Goal: Communication & Community: Share content

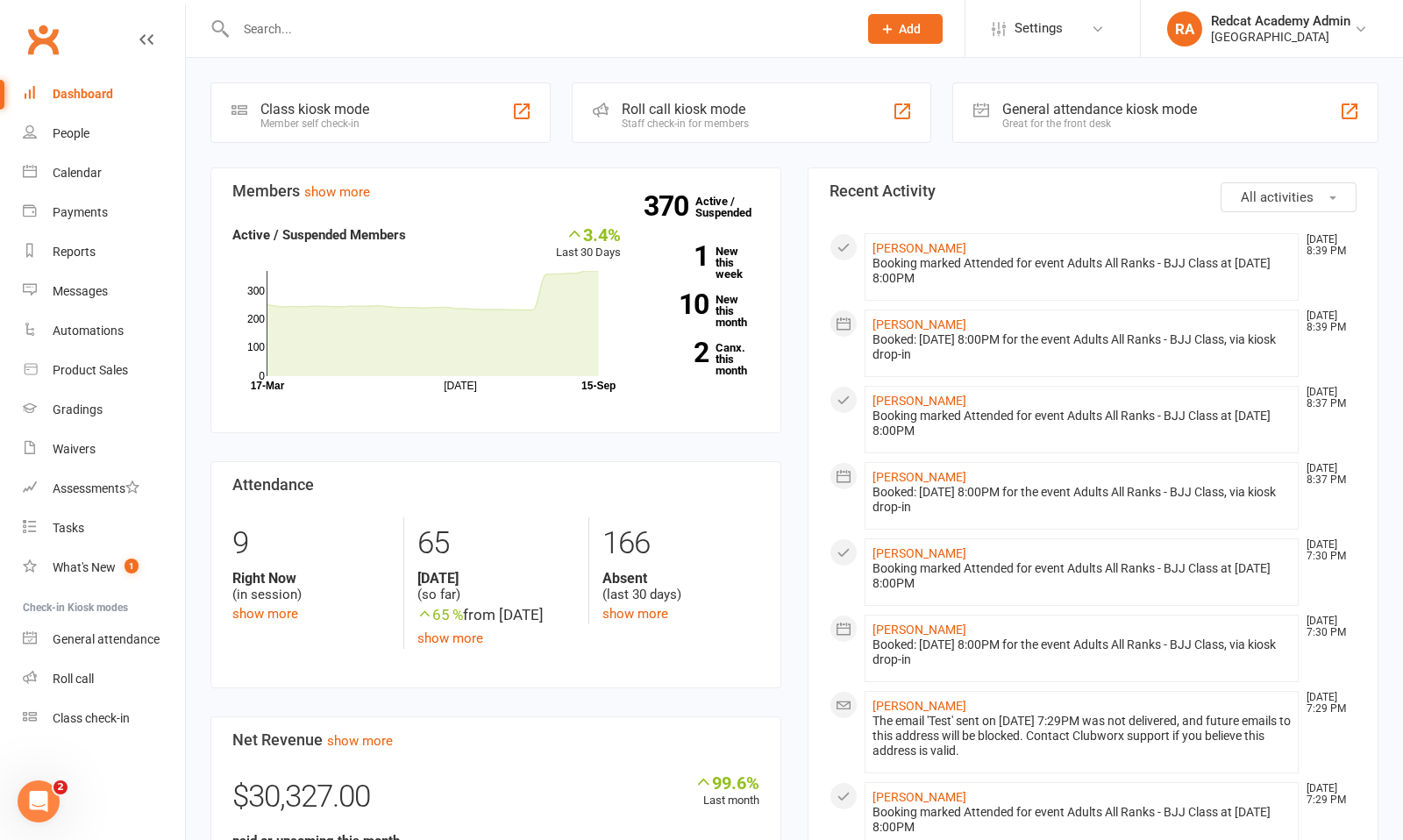
click at [491, 43] on div at bounding box center [528, 28] width 635 height 57
click at [376, 40] on input "text" at bounding box center [537, 29] width 615 height 25
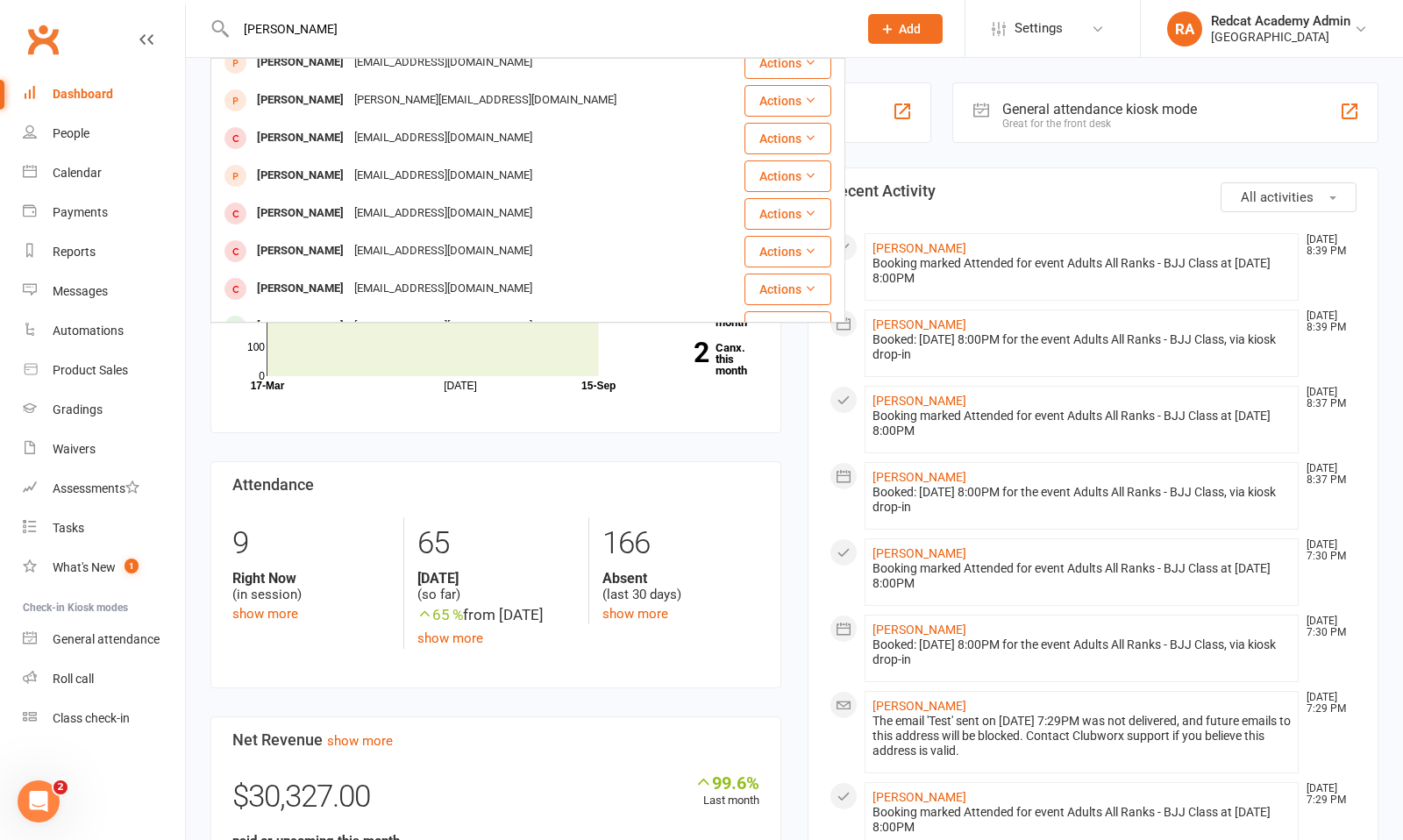
scroll to position [491, 0]
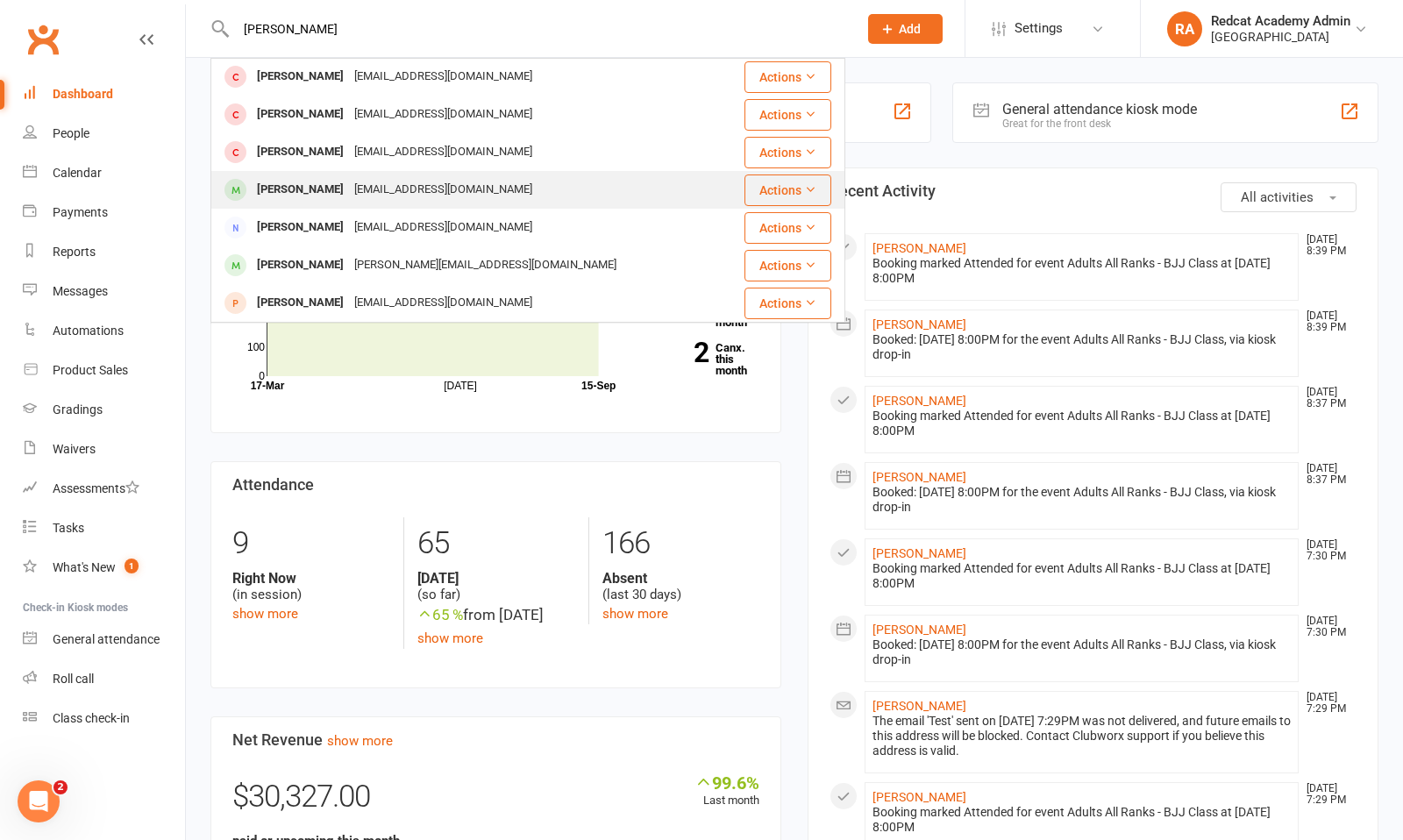
type input "[PERSON_NAME]"
click at [349, 186] on div "[EMAIL_ADDRESS][DOMAIN_NAME]" at bounding box center [442, 189] width 189 height 26
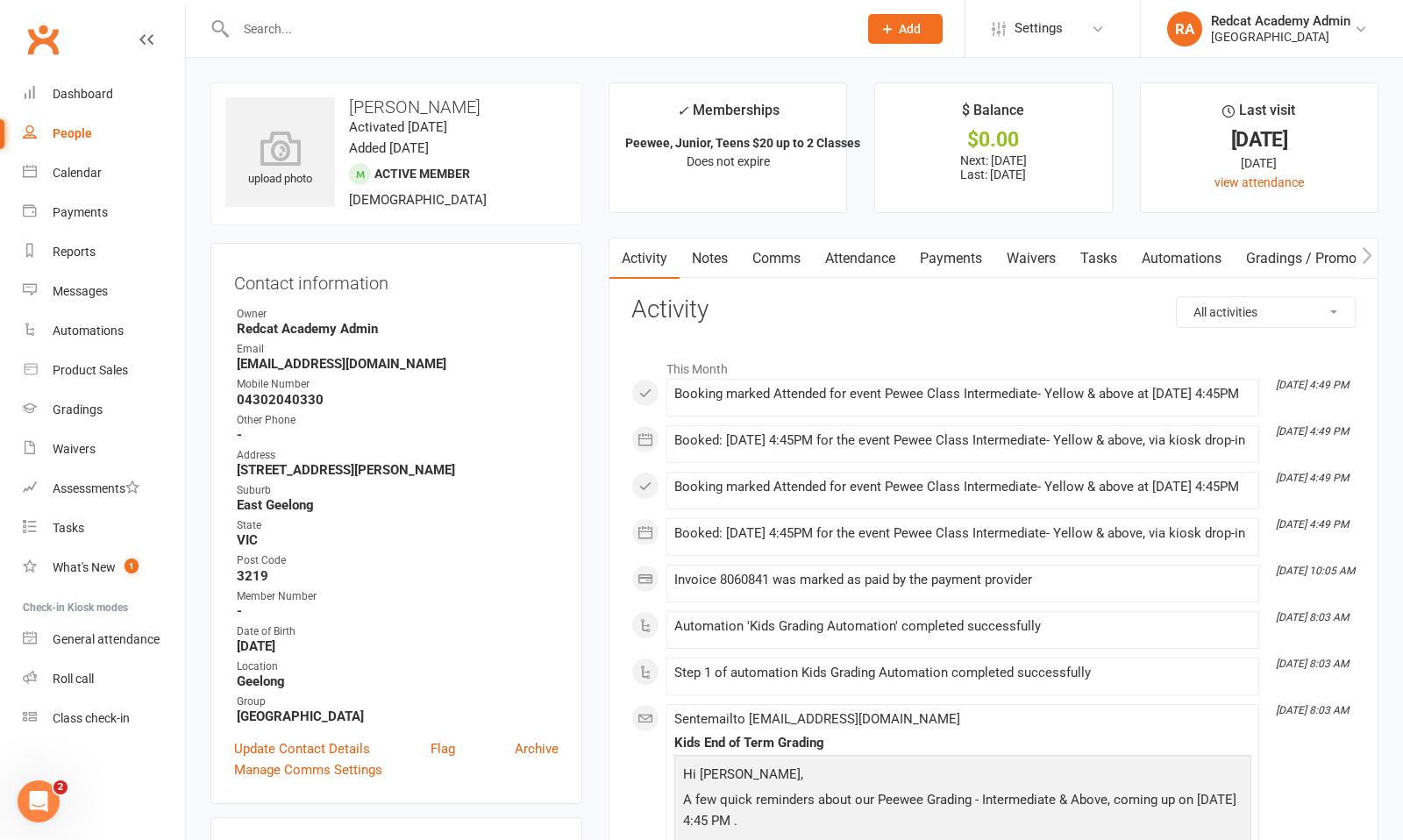
click at [783, 247] on link "Comms" at bounding box center [776, 259] width 73 height 41
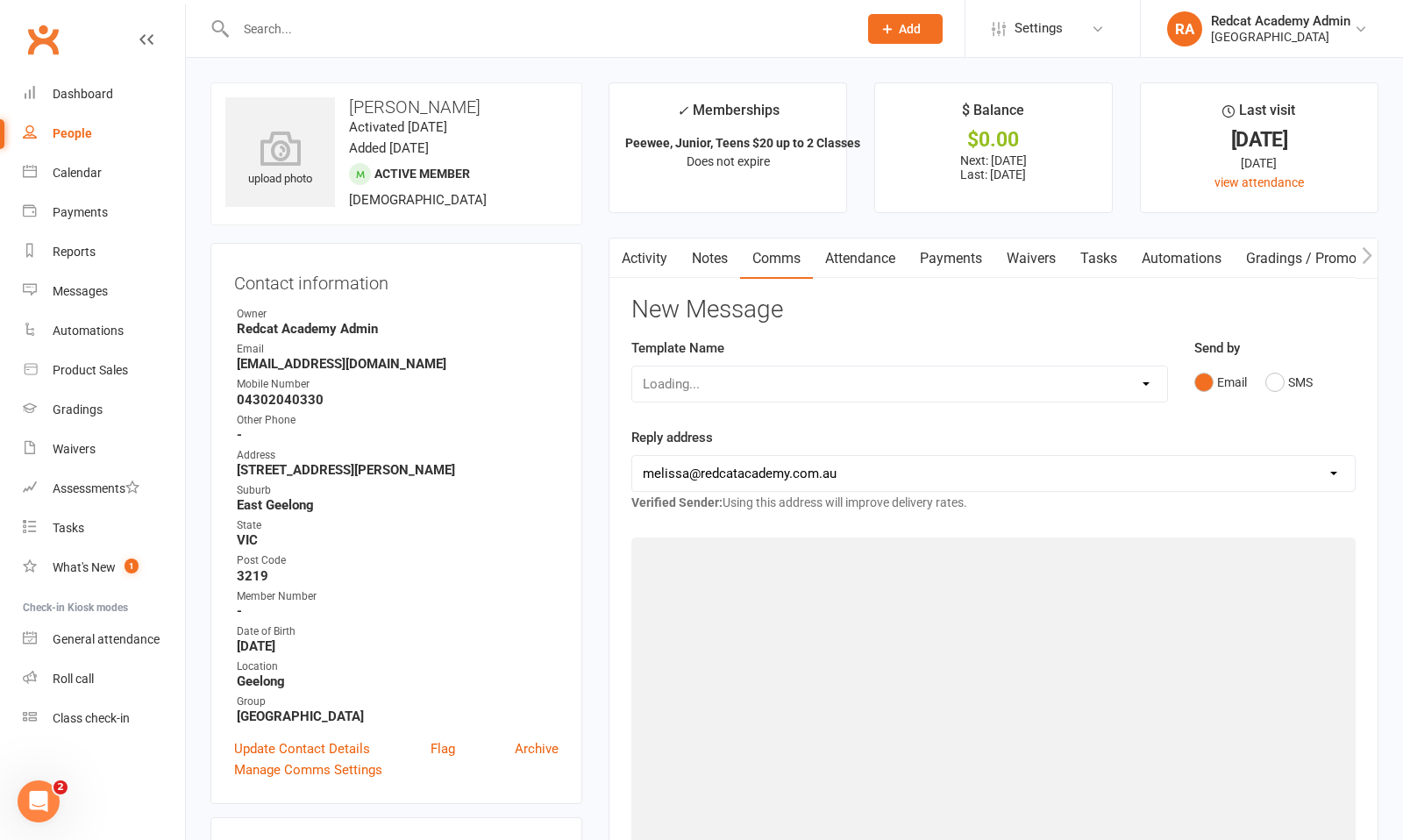
click at [783, 247] on link "Comms" at bounding box center [776, 259] width 73 height 41
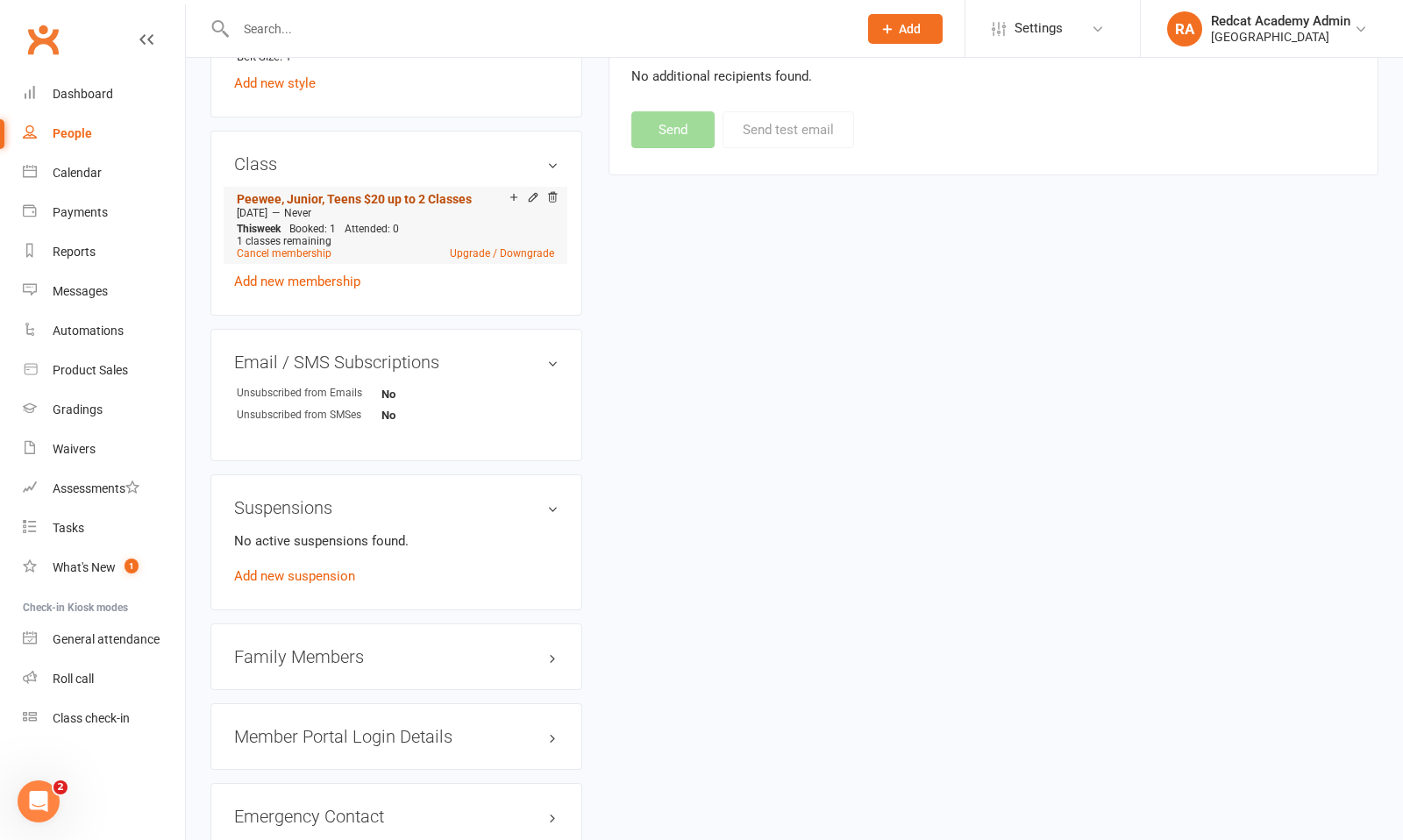
scroll to position [1190, 0]
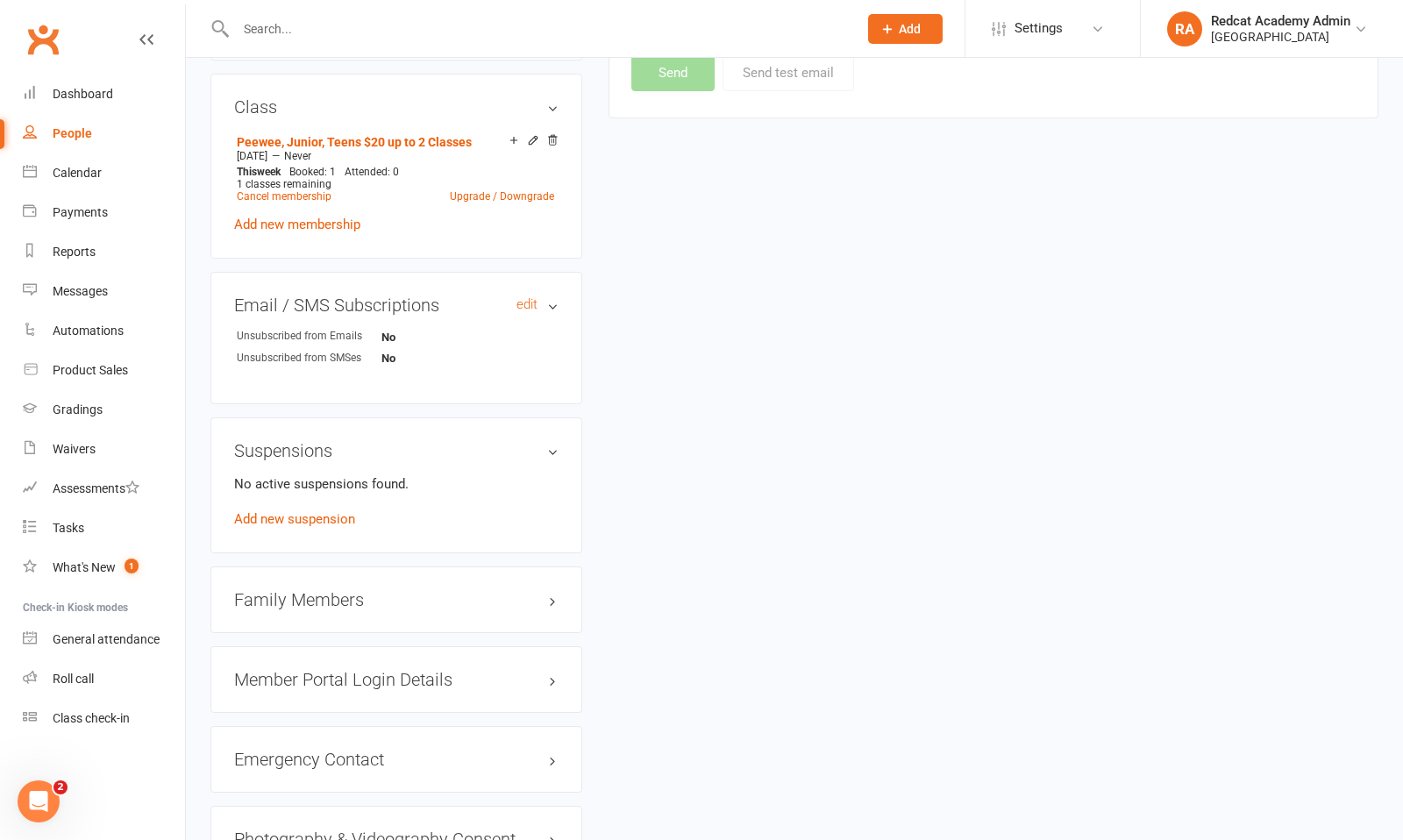
click at [550, 301] on h3 "Email / SMS Subscriptions edit" at bounding box center [396, 305] width 325 height 19
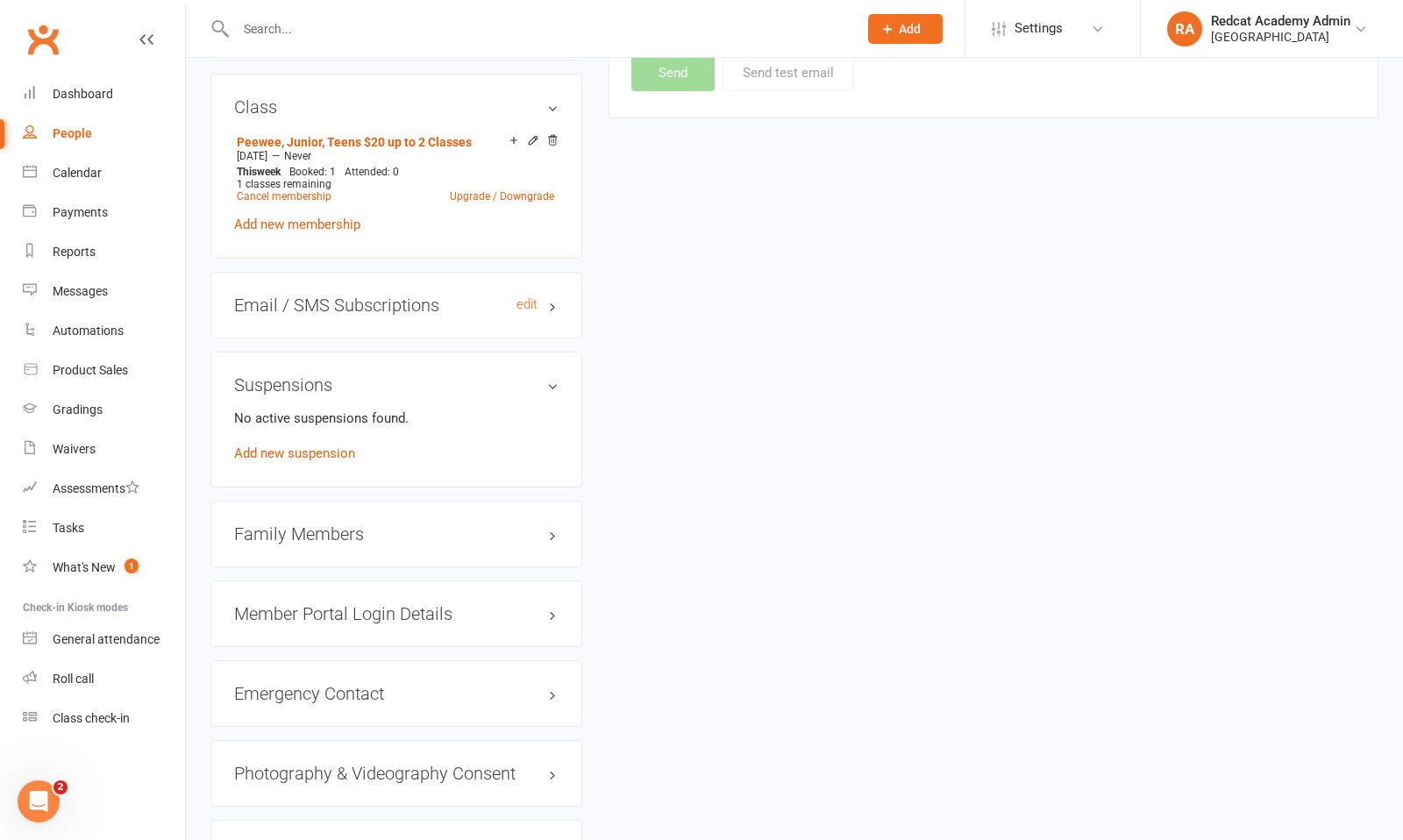
click at [550, 301] on h3 "Email / SMS Subscriptions edit" at bounding box center [396, 305] width 325 height 19
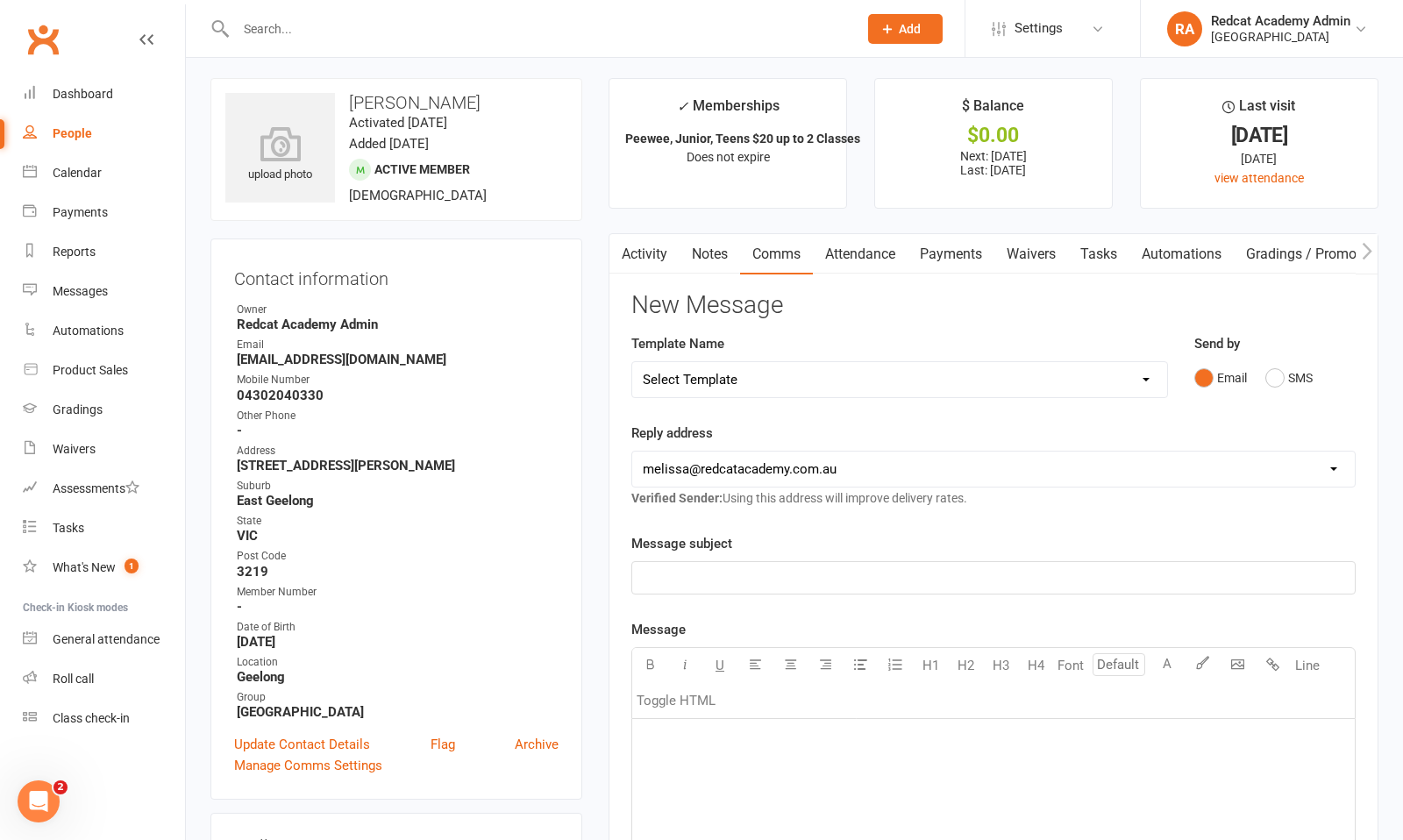
scroll to position [0, 0]
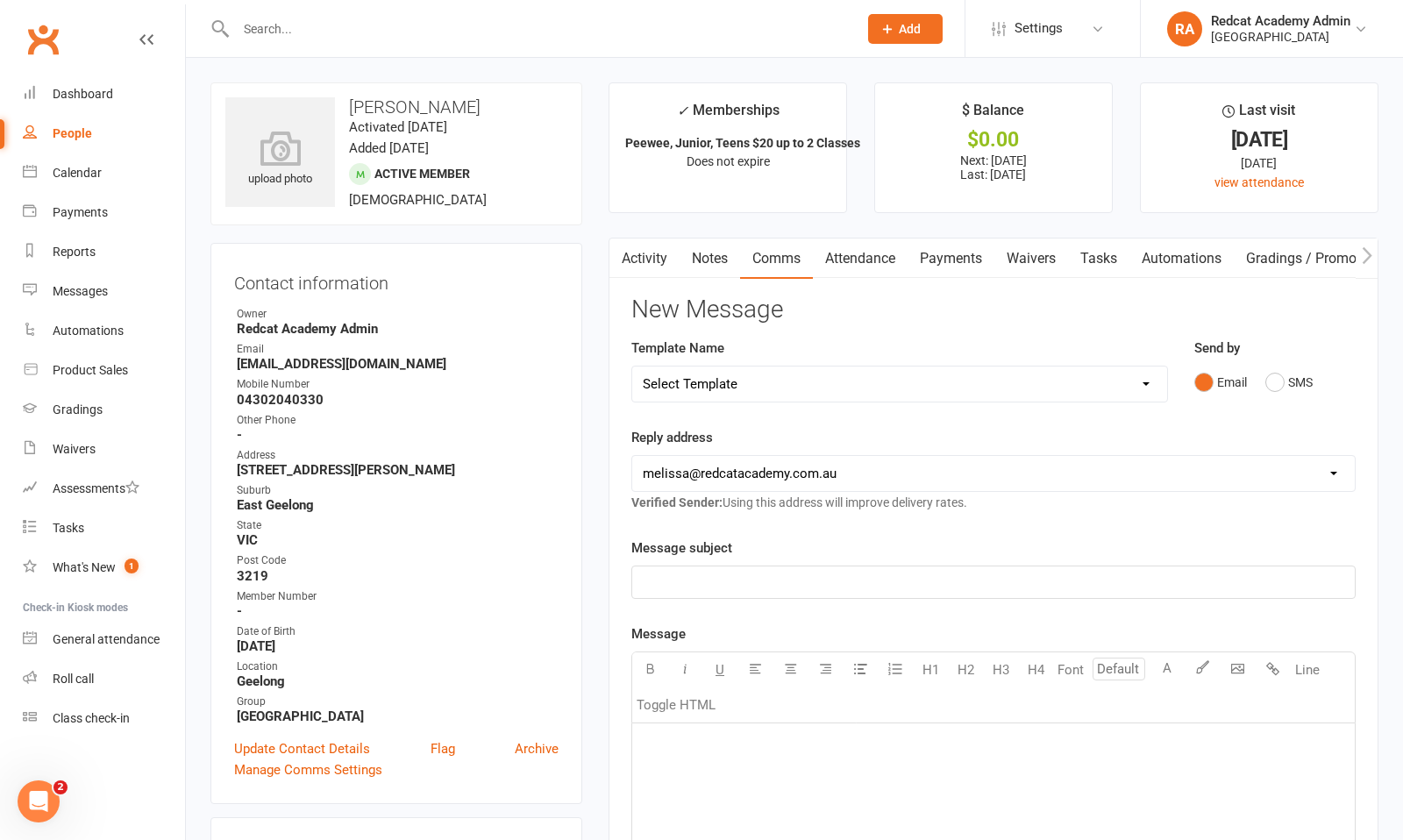
click at [277, 17] on input "text" at bounding box center [537, 29] width 615 height 25
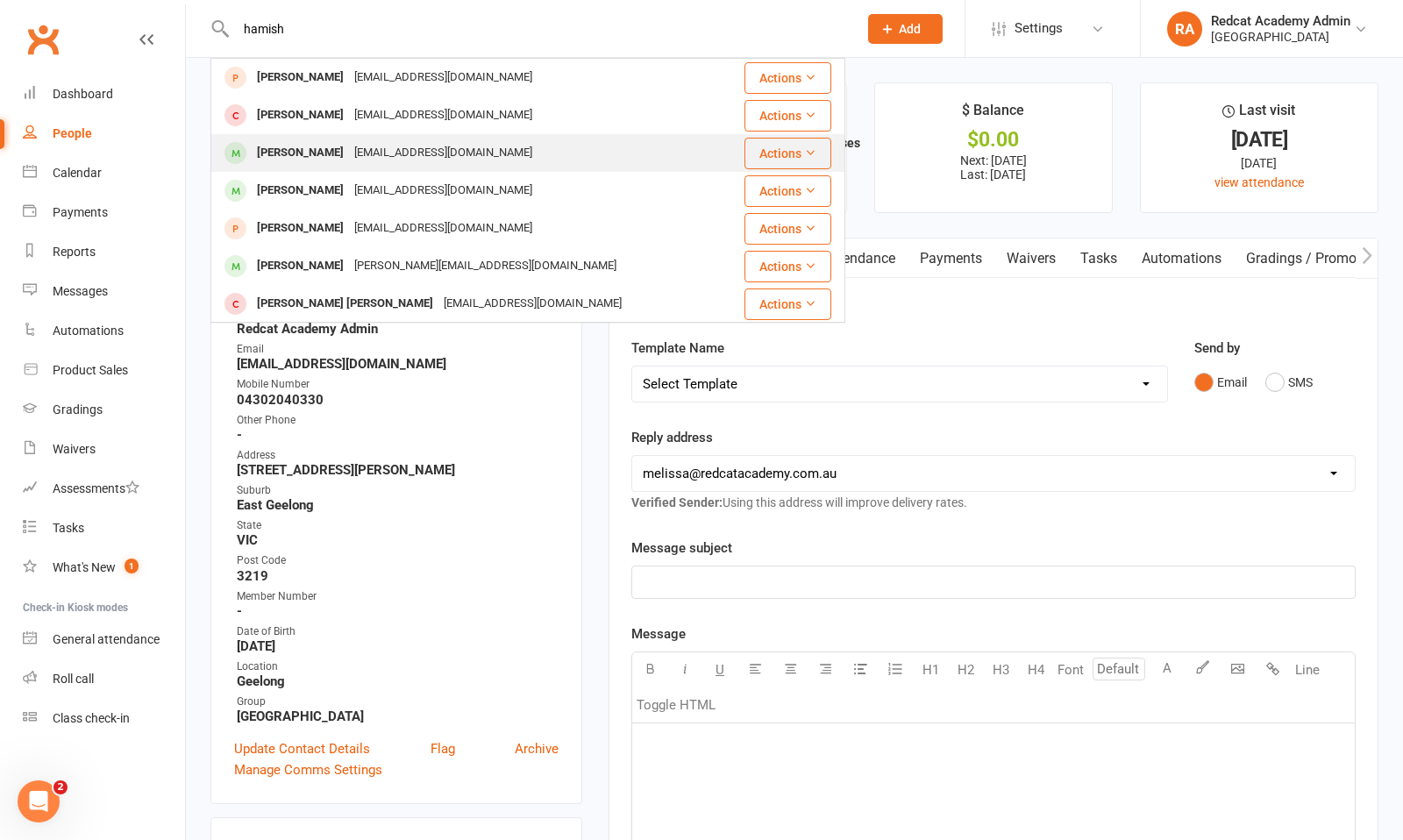
type input "hamish"
click at [314, 149] on div "[PERSON_NAME]" at bounding box center [300, 152] width 98 height 26
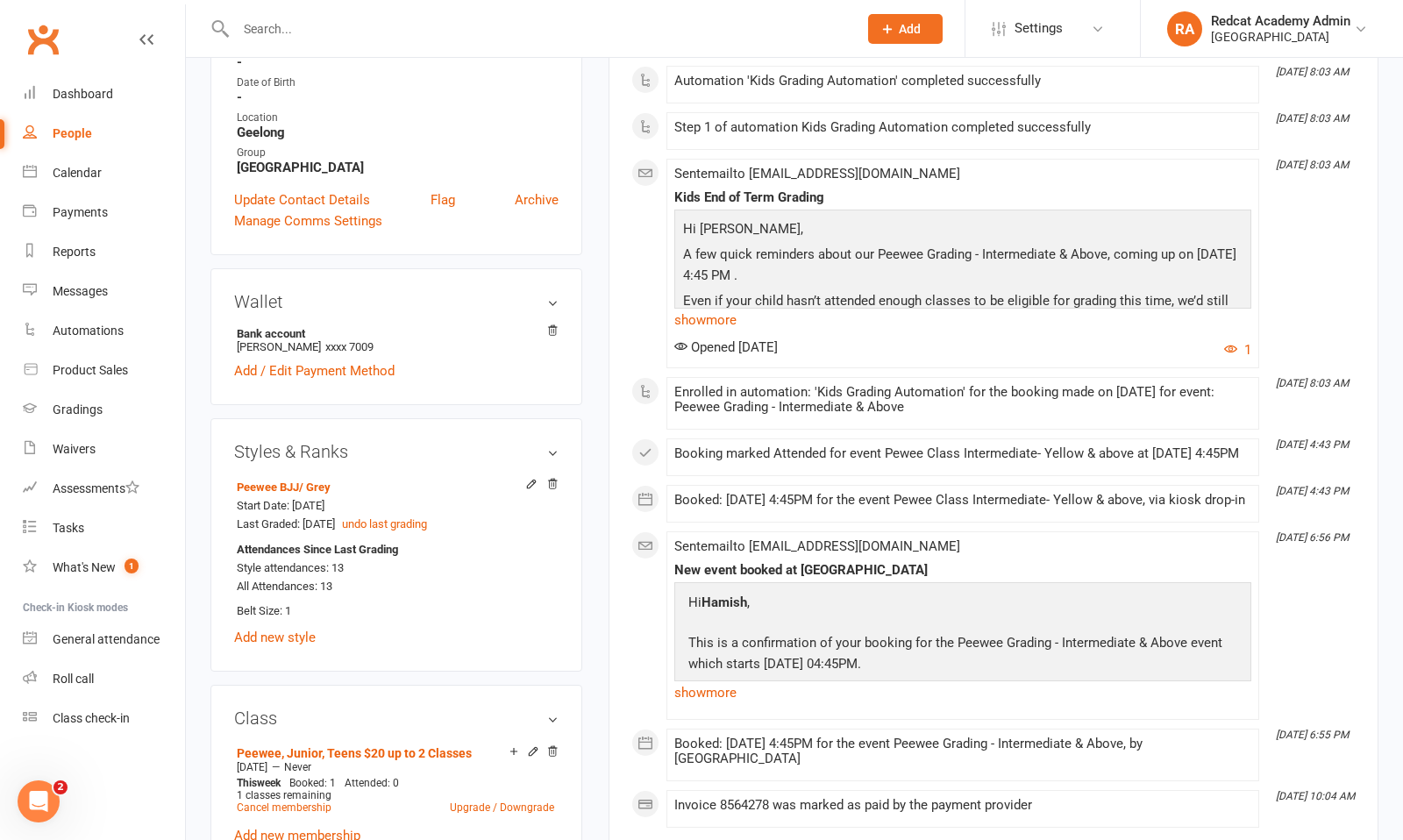
scroll to position [171, 0]
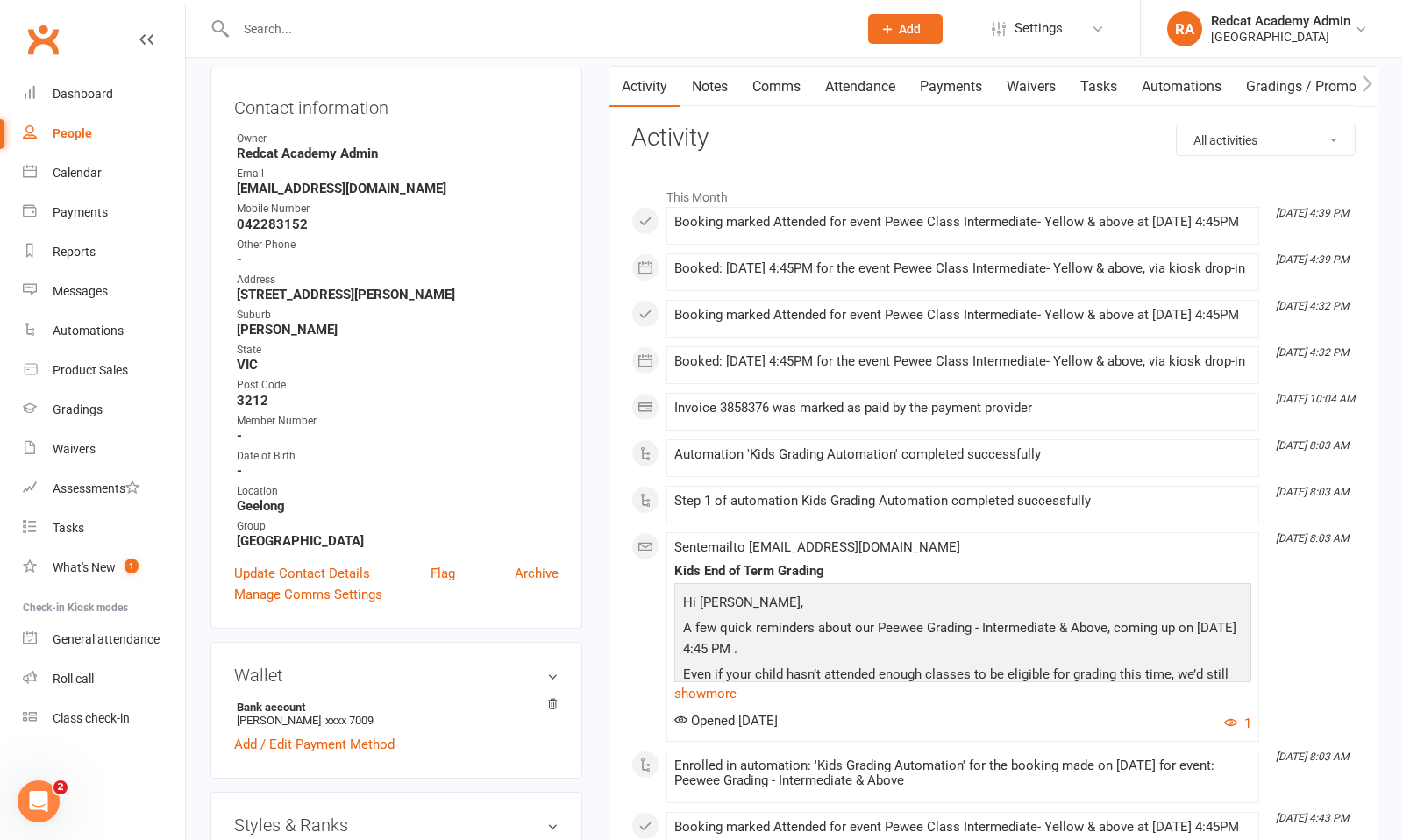
click at [261, 26] on input "text" at bounding box center [537, 29] width 615 height 25
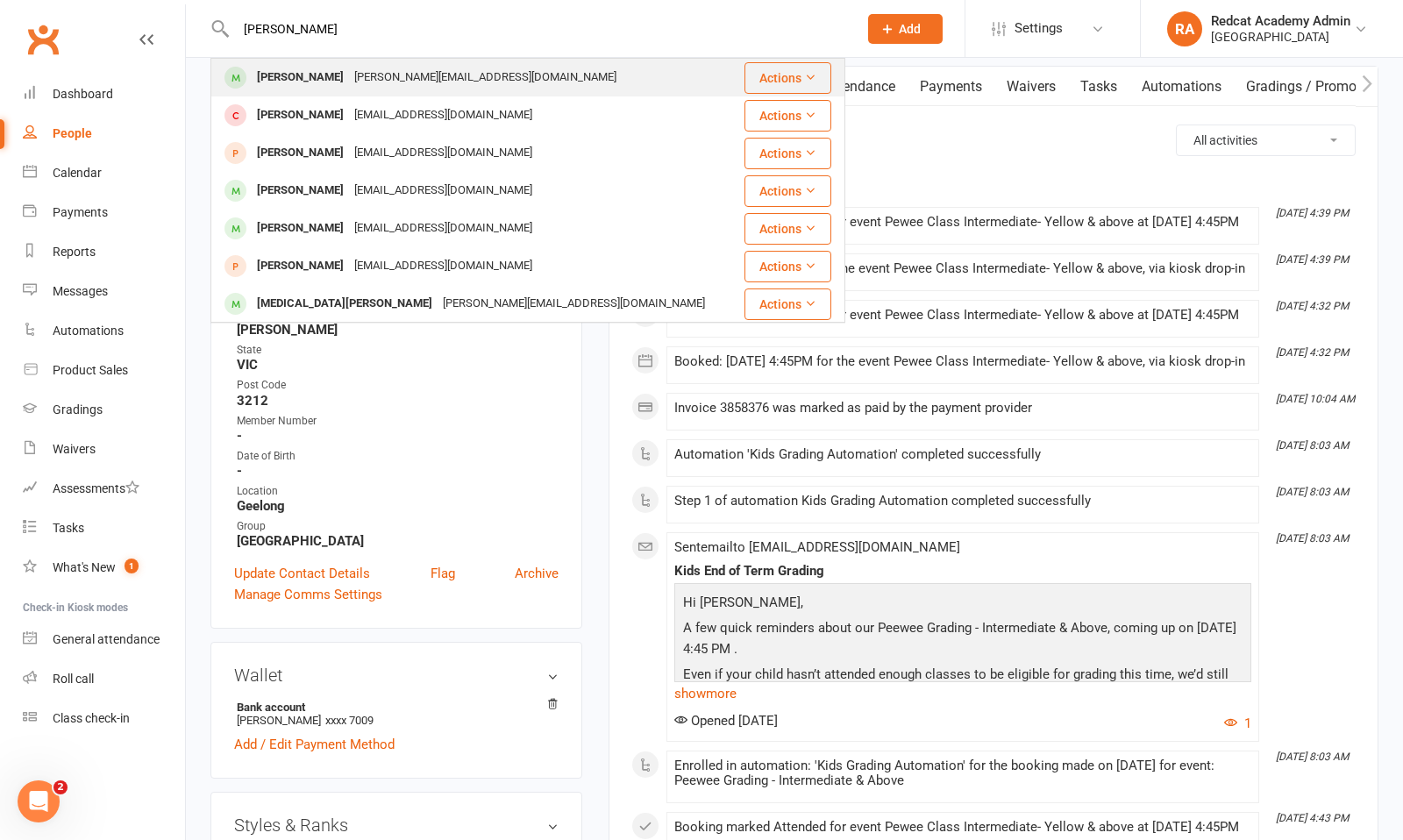
type input "[PERSON_NAME]"
click at [329, 83] on div "[PERSON_NAME]" at bounding box center [300, 78] width 98 height 26
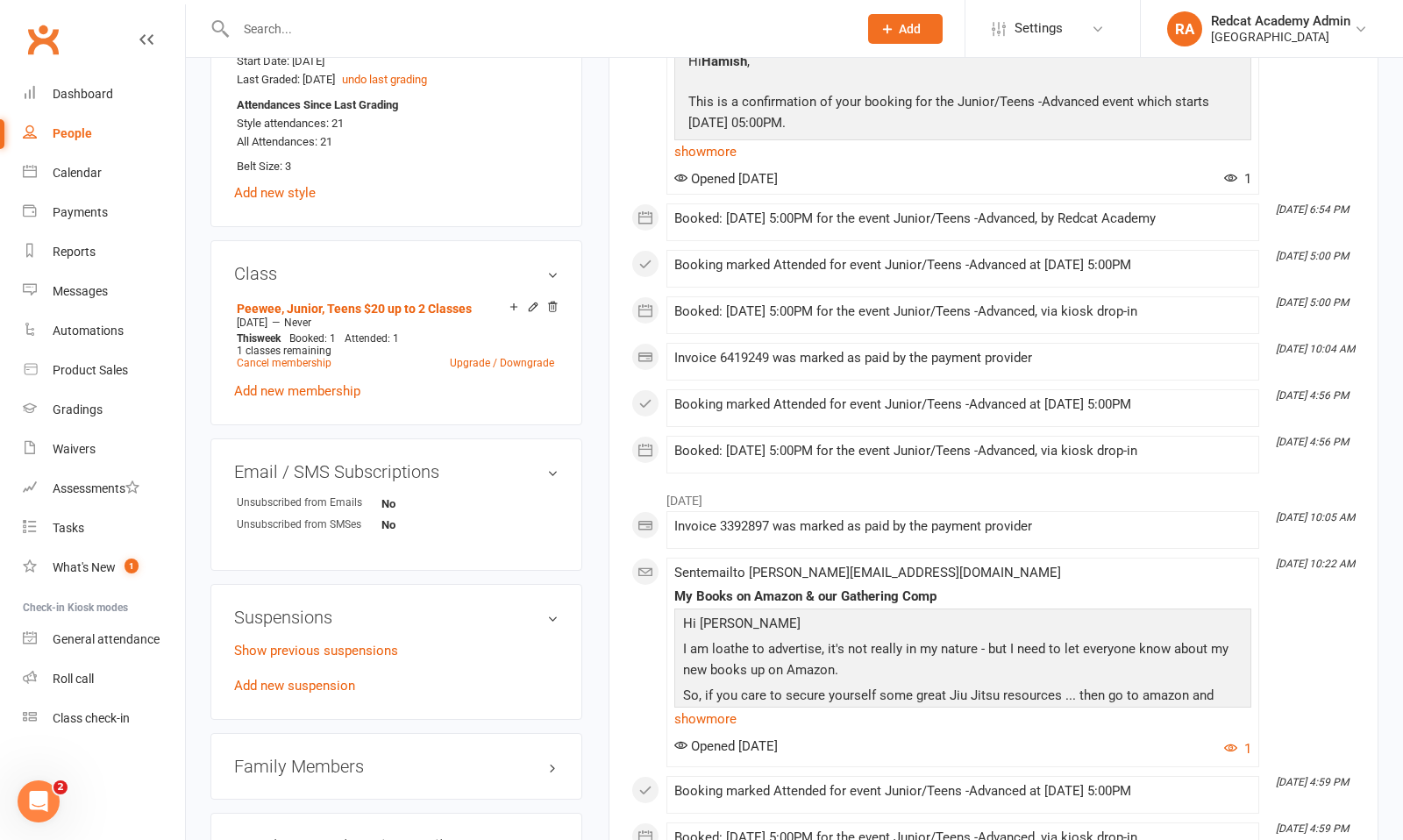
scroll to position [995, 0]
click at [261, 33] on input "text" at bounding box center [537, 29] width 615 height 25
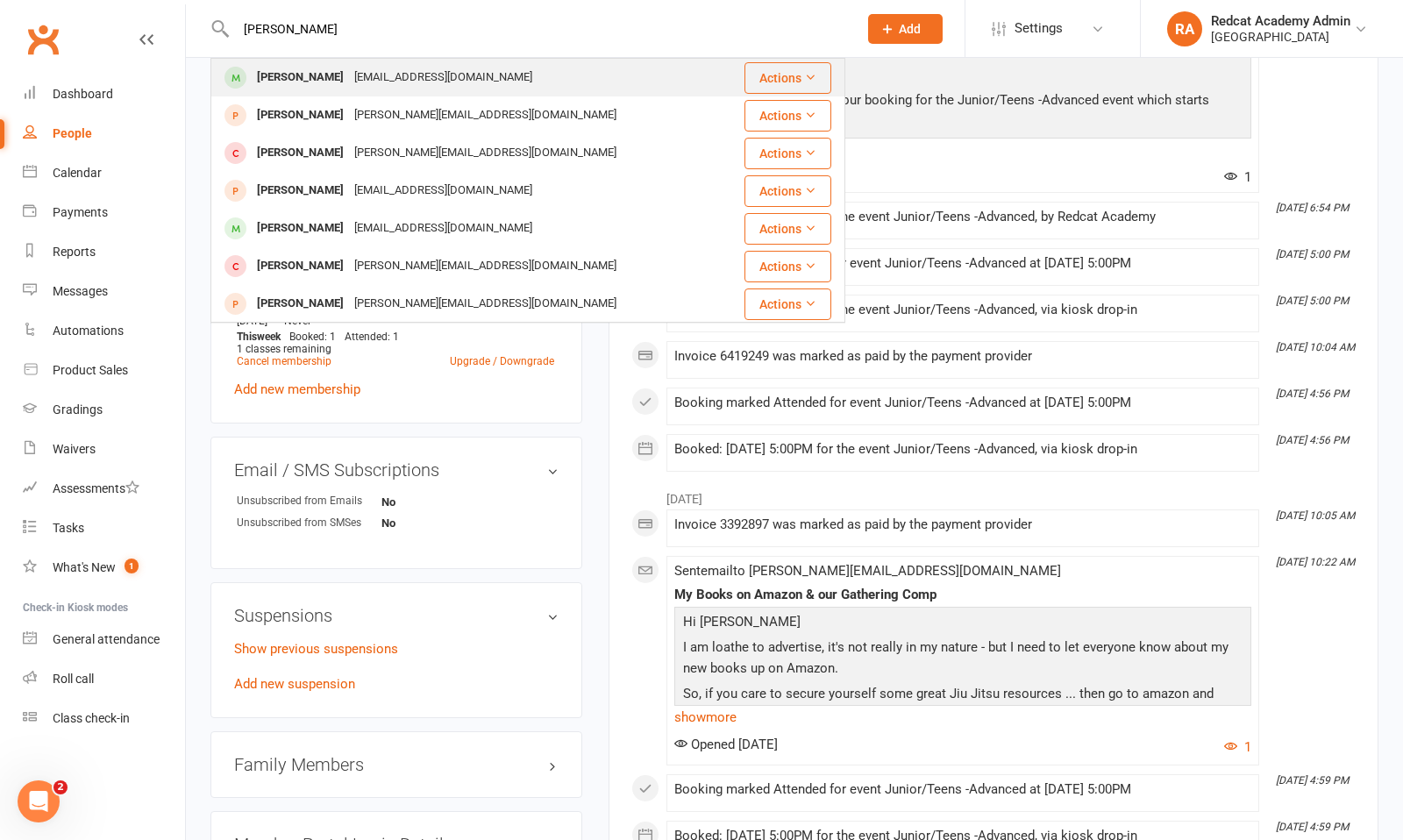
type input "[PERSON_NAME]"
click at [314, 76] on div "[PERSON_NAME]" at bounding box center [300, 78] width 98 height 26
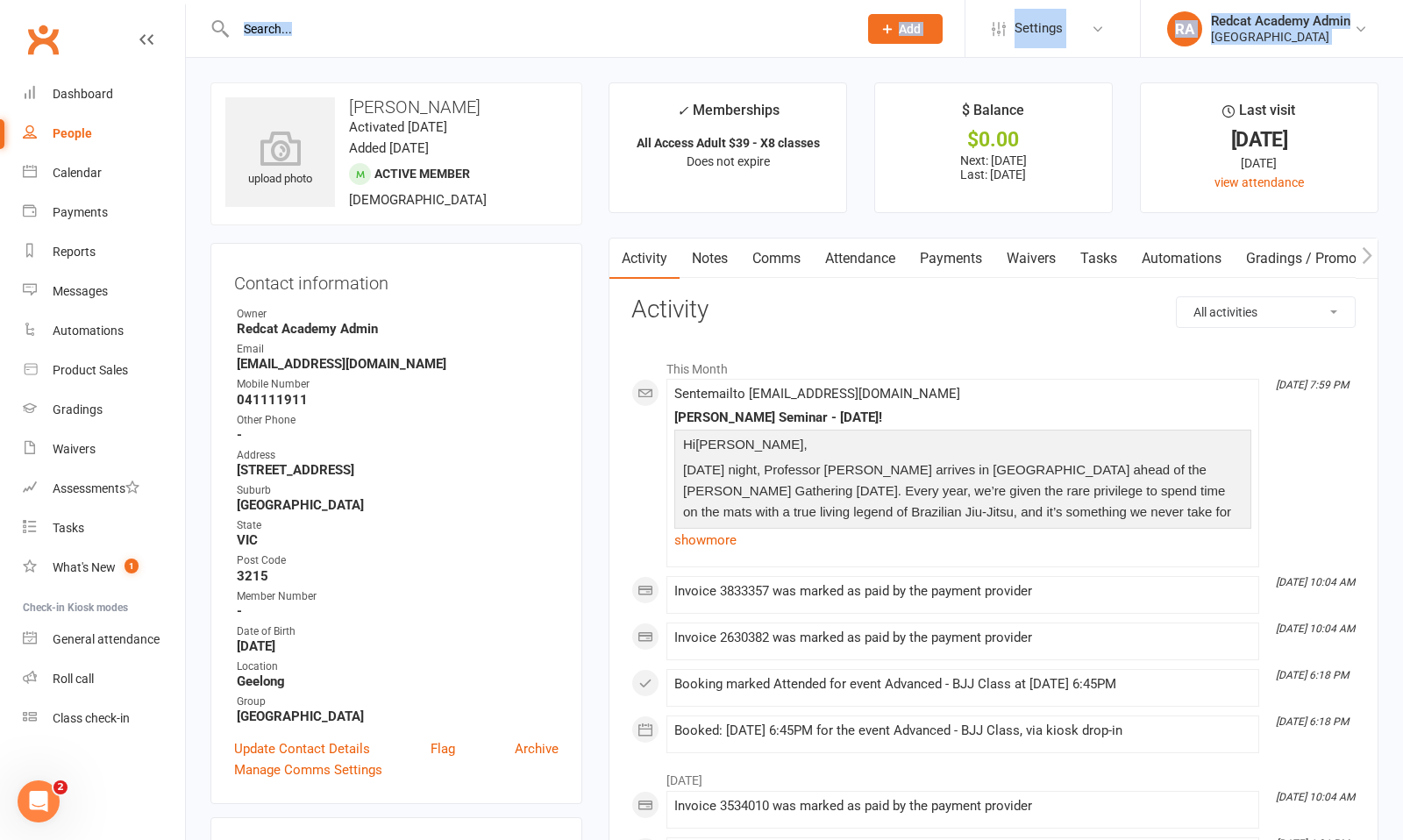
drag, startPoint x: 51, startPoint y: 8, endPoint x: 415, endPoint y: -10, distance: 364.4
click at [81, 254] on div "Reports" at bounding box center [74, 251] width 43 height 14
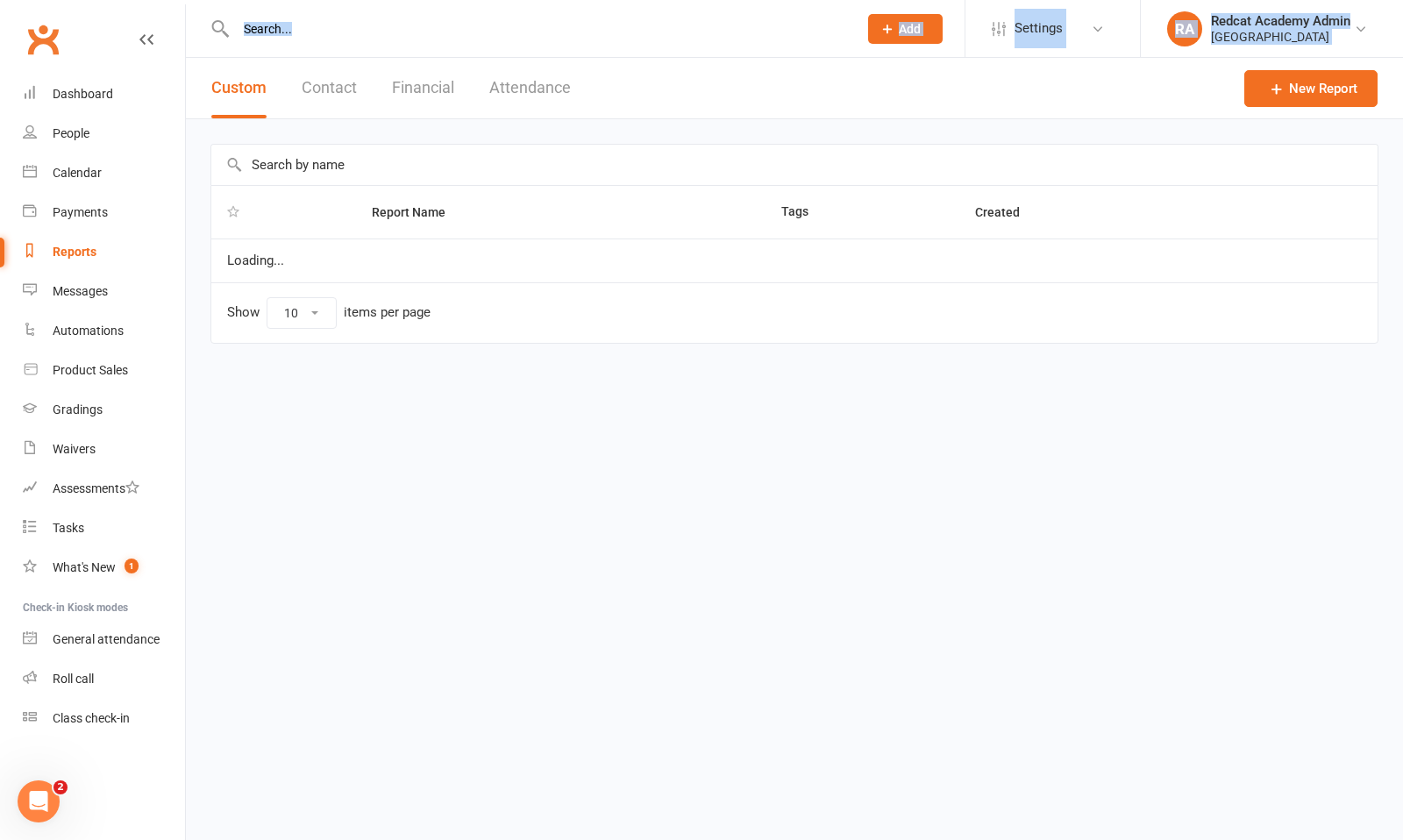
select select "100"
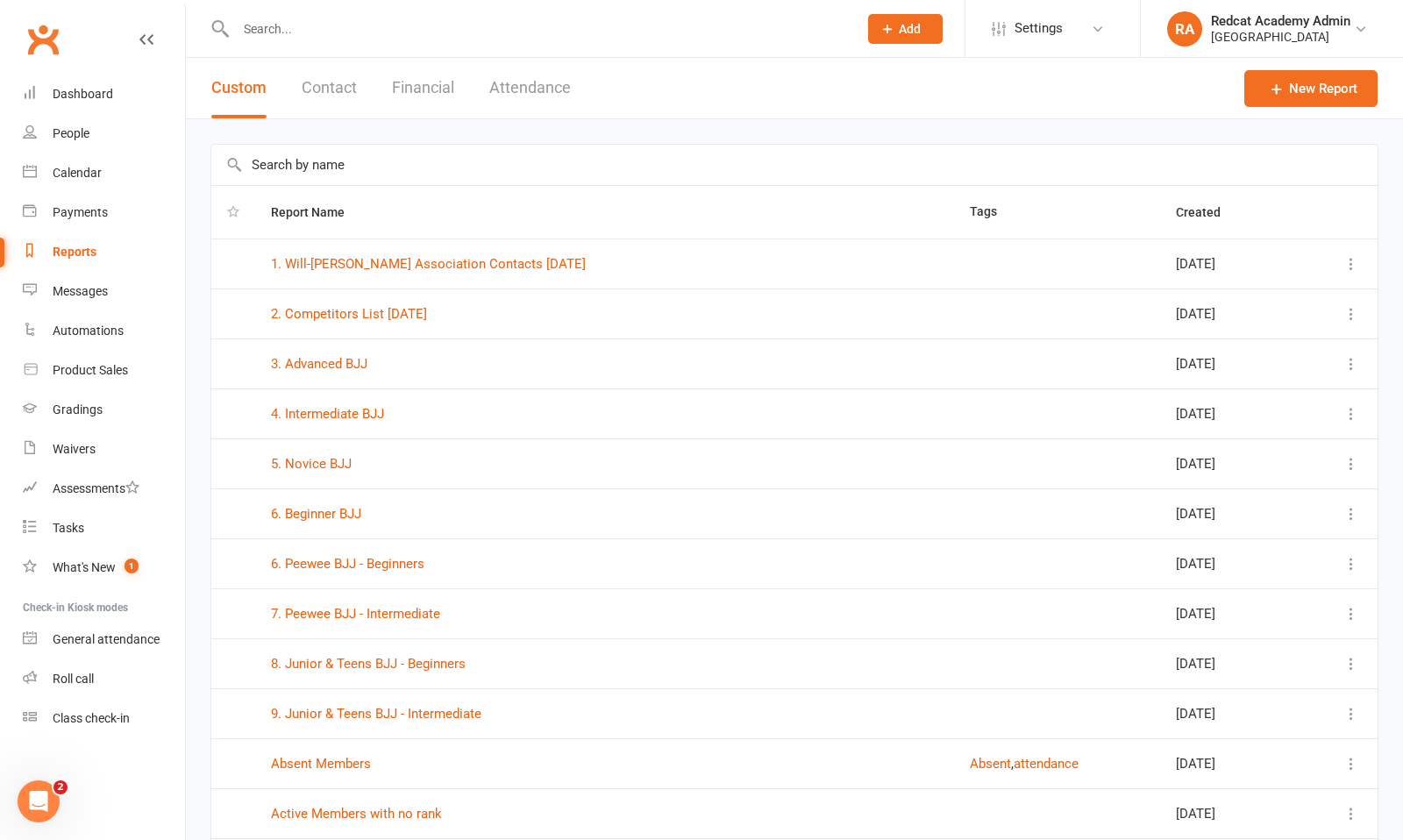
click at [330, 33] on input "text" at bounding box center [537, 29] width 615 height 25
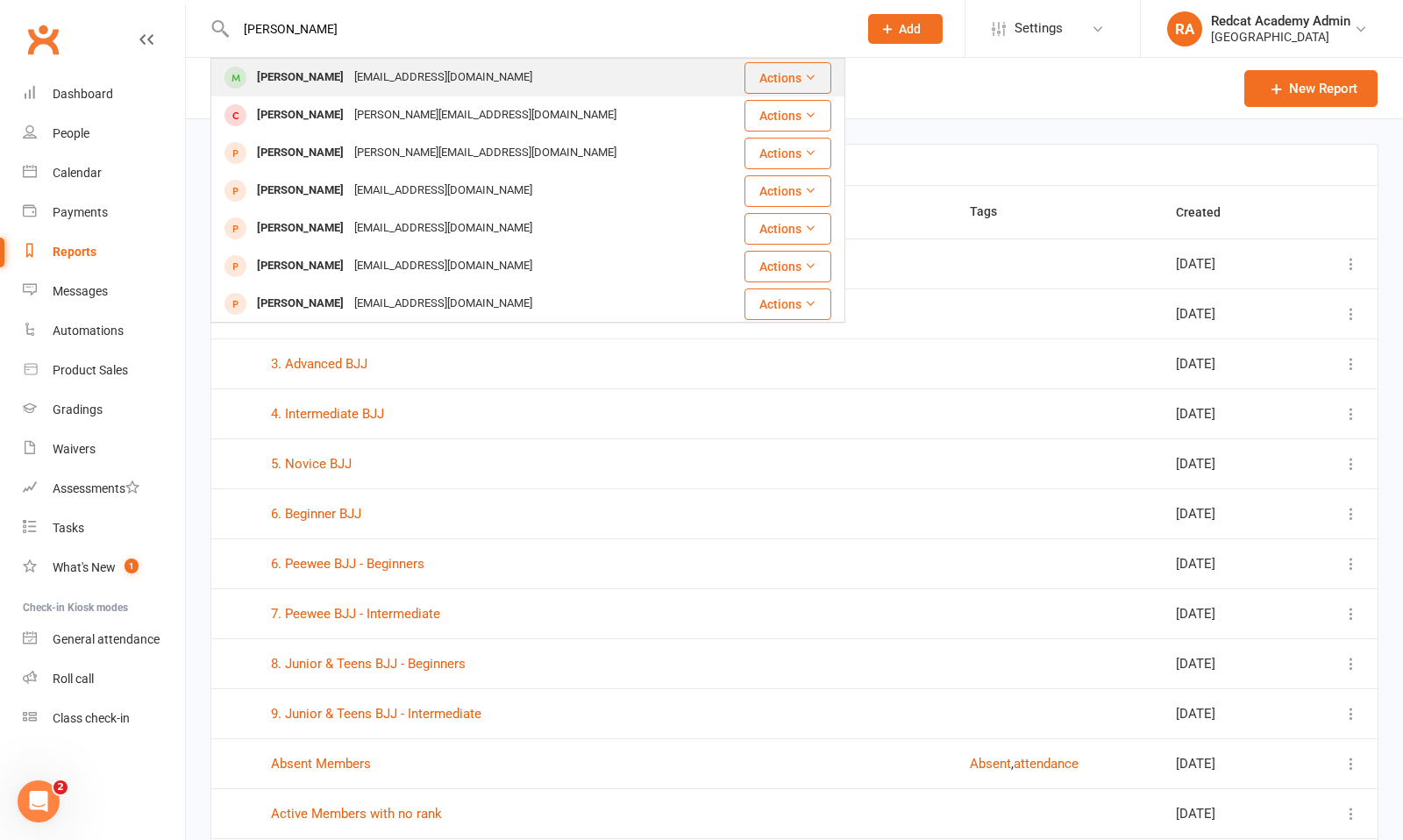
type input "[PERSON_NAME]"
click at [343, 77] on div "[PERSON_NAME]" at bounding box center [300, 78] width 98 height 26
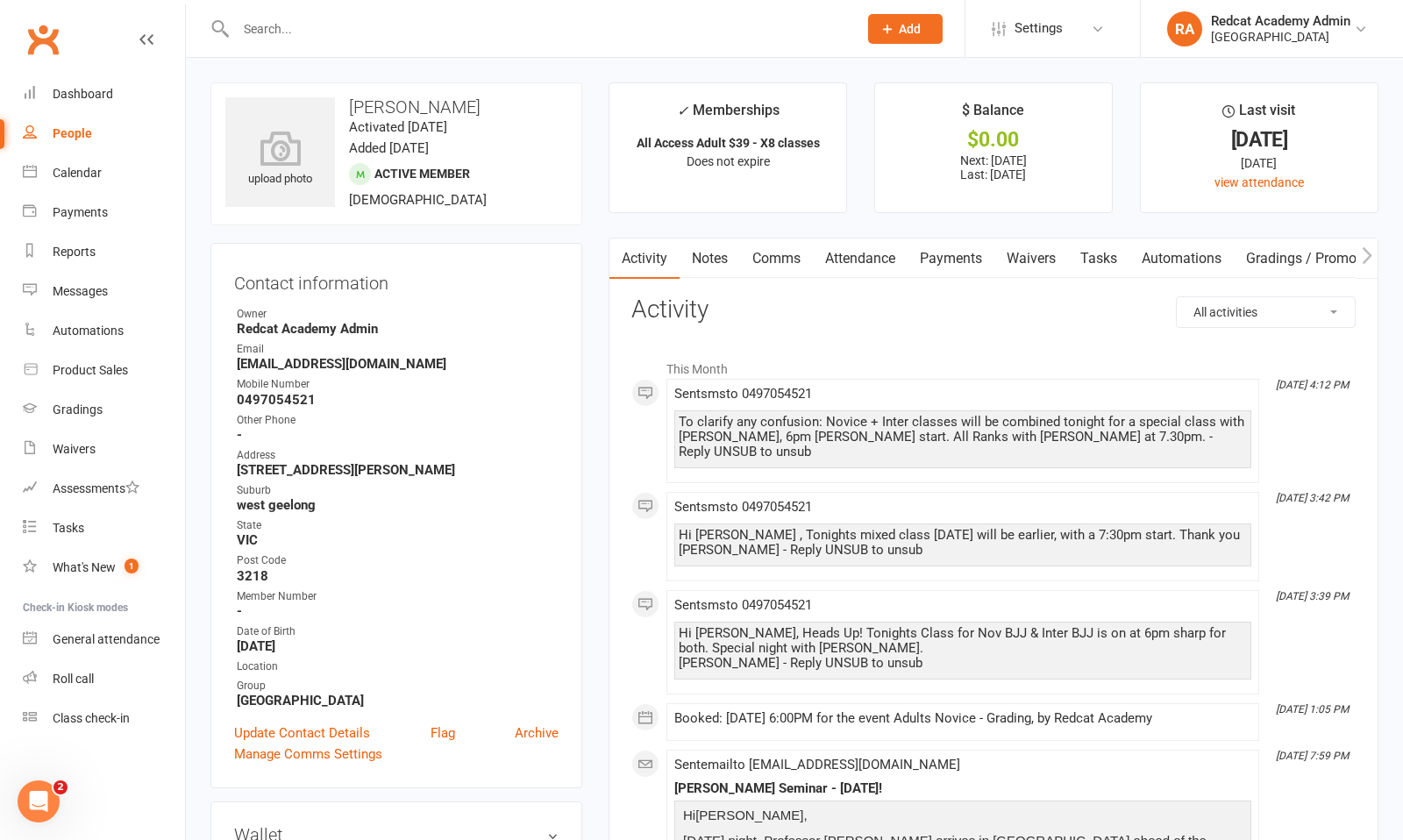
click at [946, 261] on link "Payments" at bounding box center [951, 259] width 87 height 41
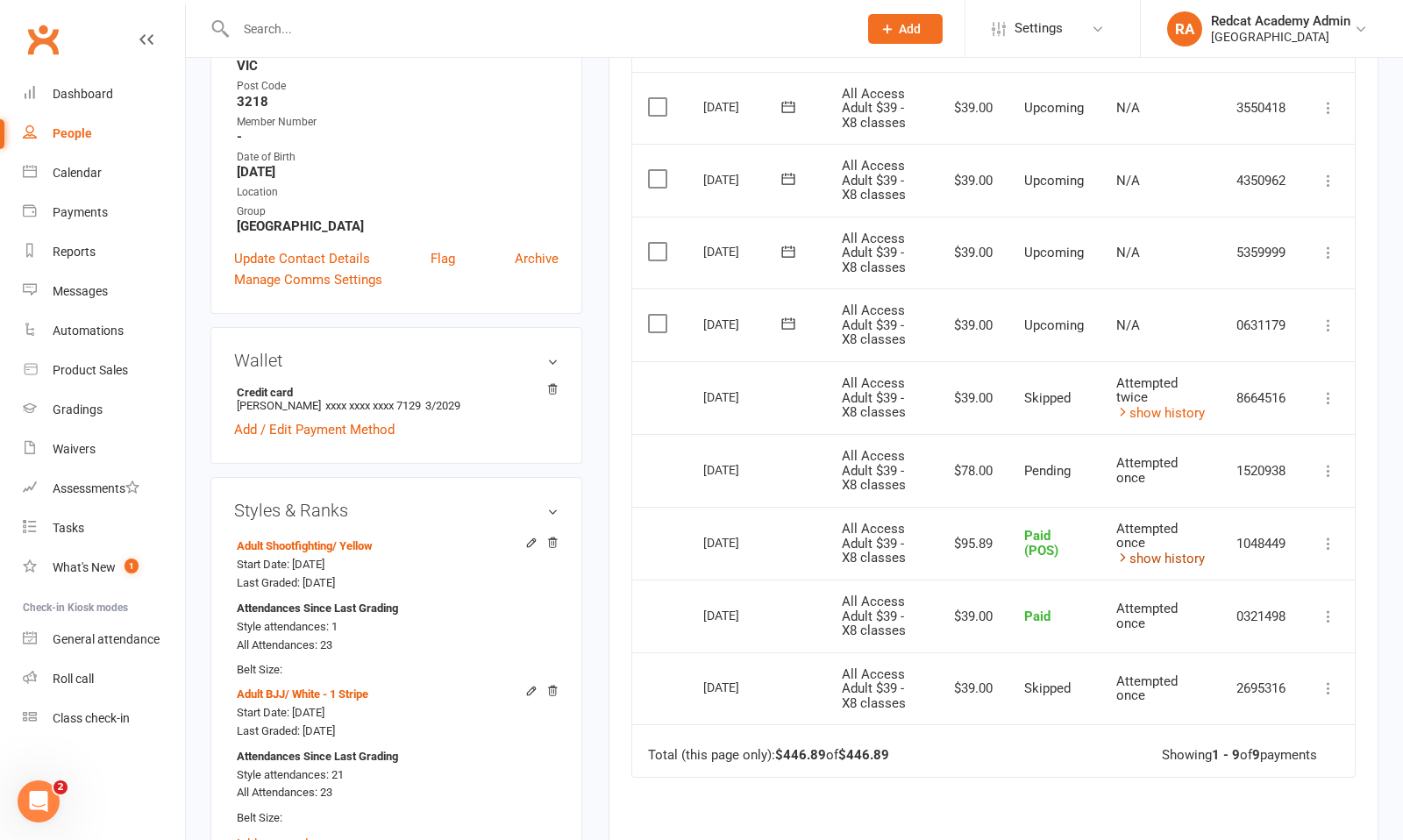
scroll to position [467, 0]
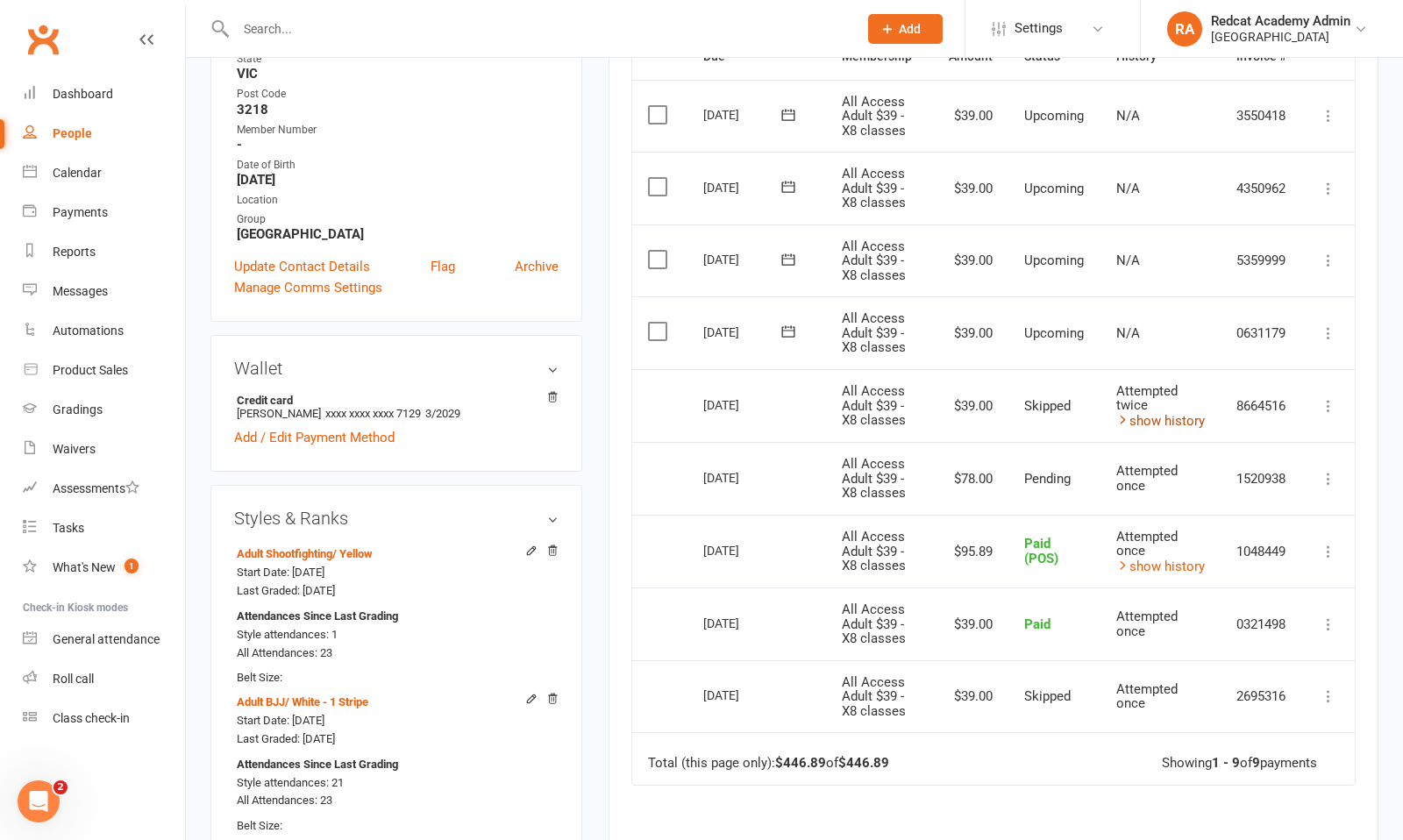
click at [1151, 420] on link "show history" at bounding box center [1161, 420] width 89 height 16
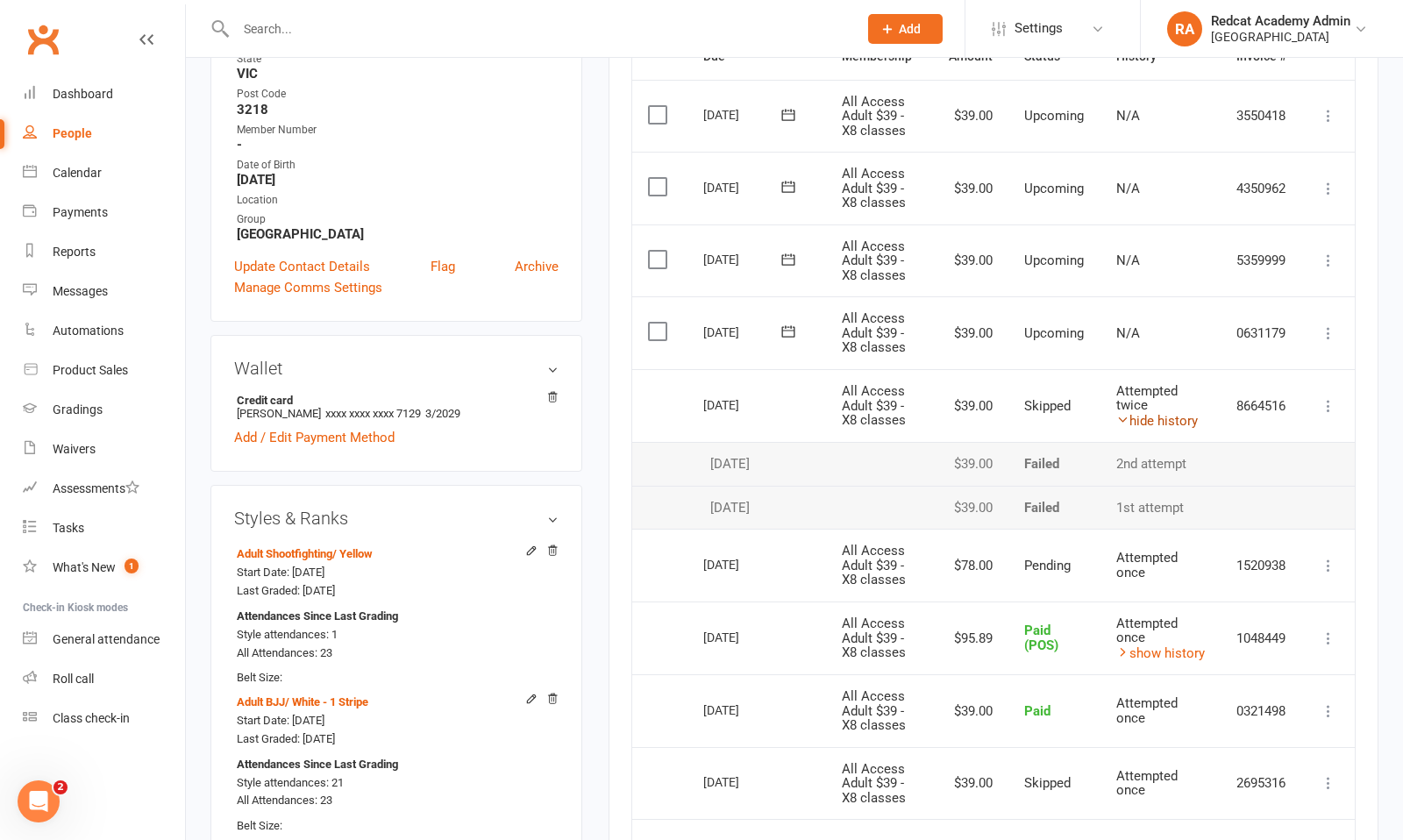
click at [1151, 420] on link "hide history" at bounding box center [1158, 420] width 81 height 16
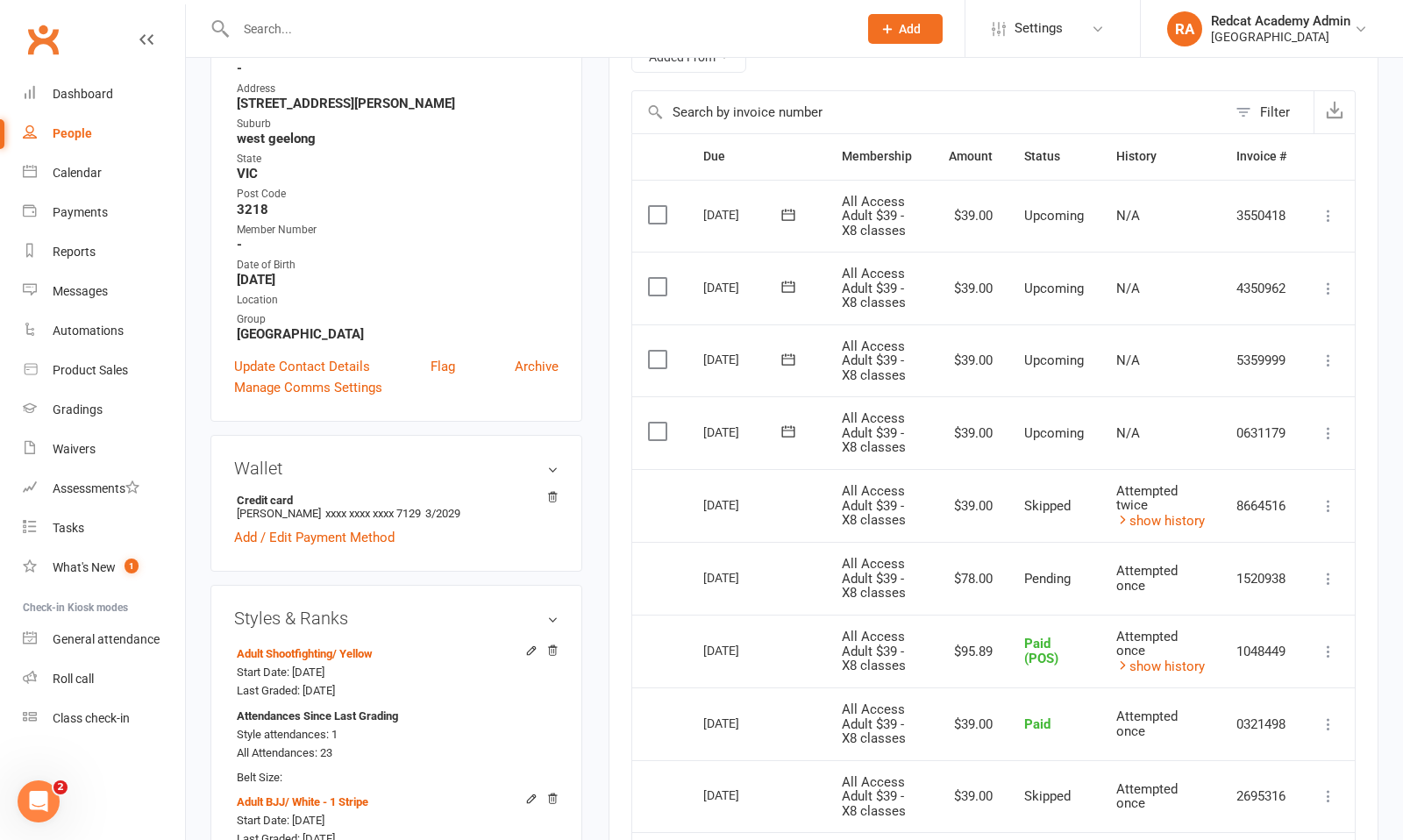
scroll to position [0, 0]
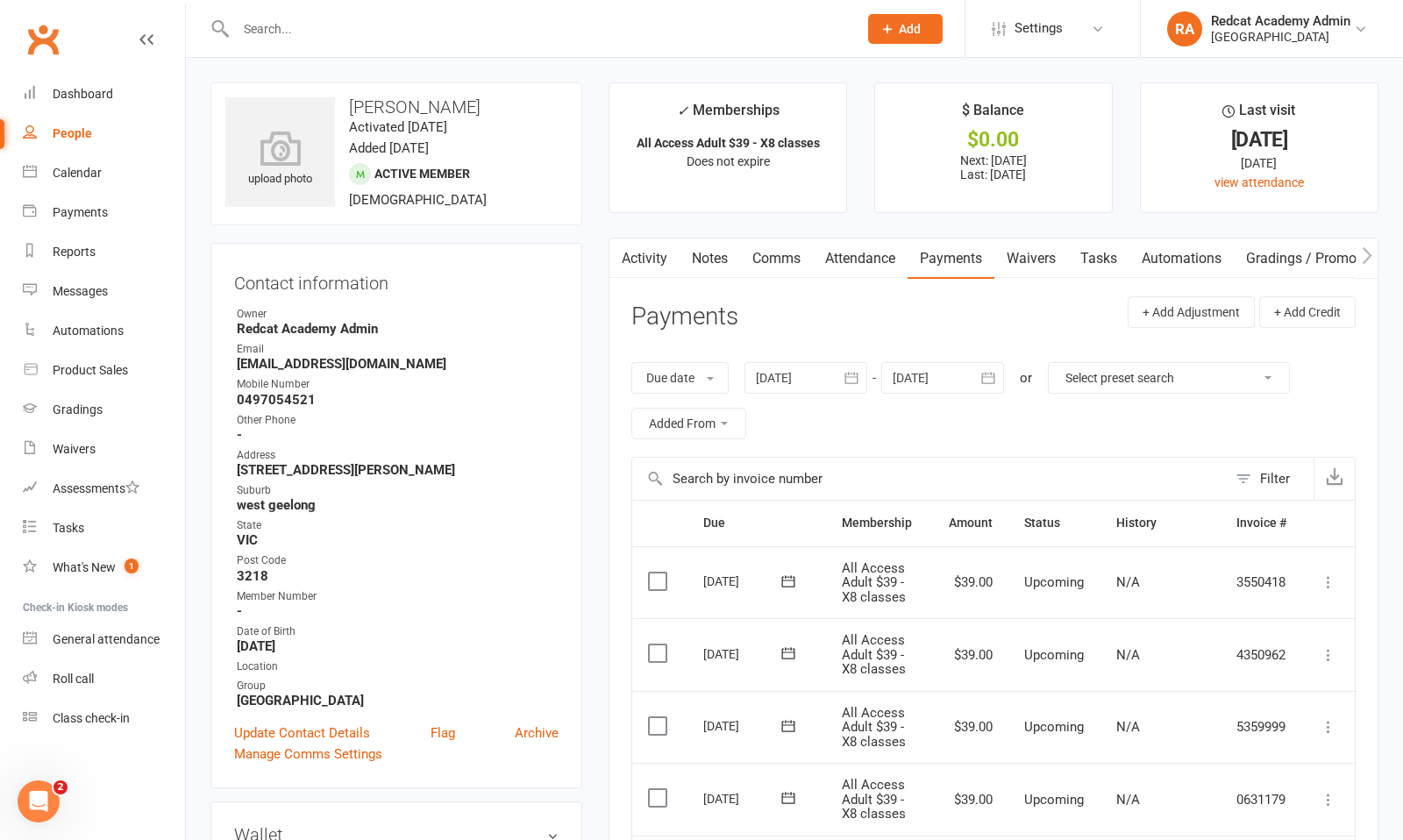
click at [325, 31] on input "text" at bounding box center [537, 29] width 615 height 25
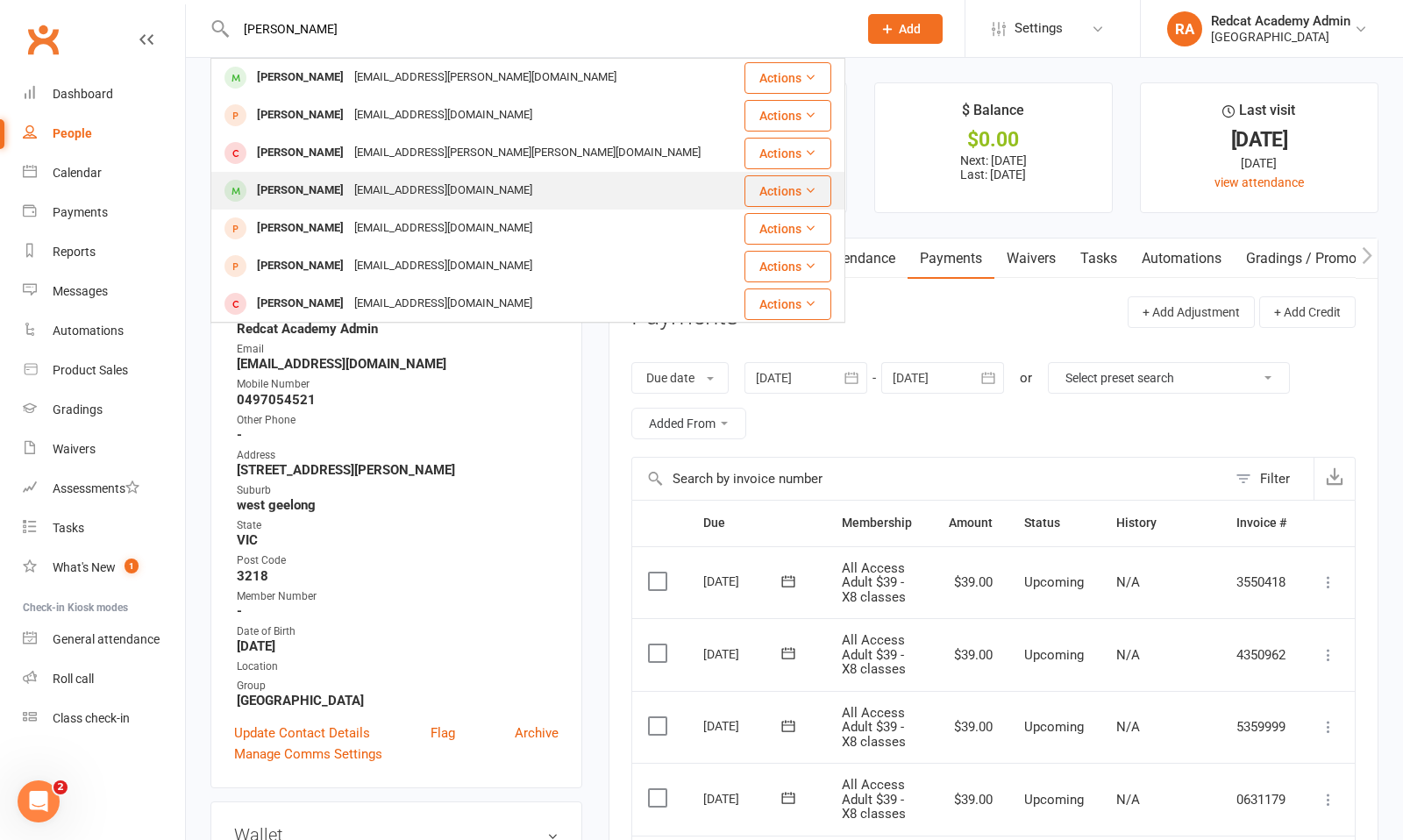
type input "[PERSON_NAME]"
click at [368, 183] on div "[EMAIL_ADDRESS][DOMAIN_NAME]" at bounding box center [442, 190] width 189 height 26
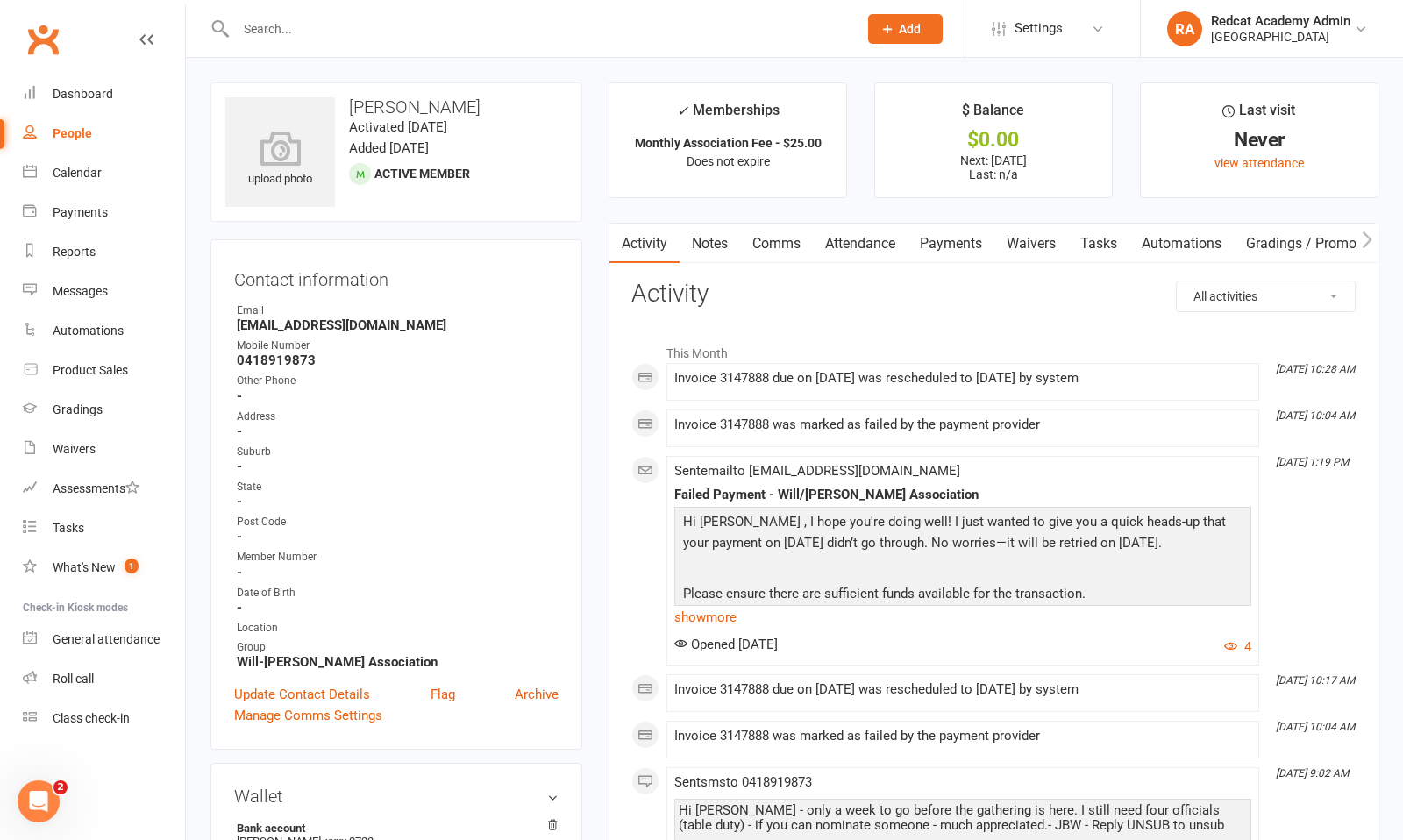
click at [944, 241] on link "Payments" at bounding box center [951, 243] width 87 height 41
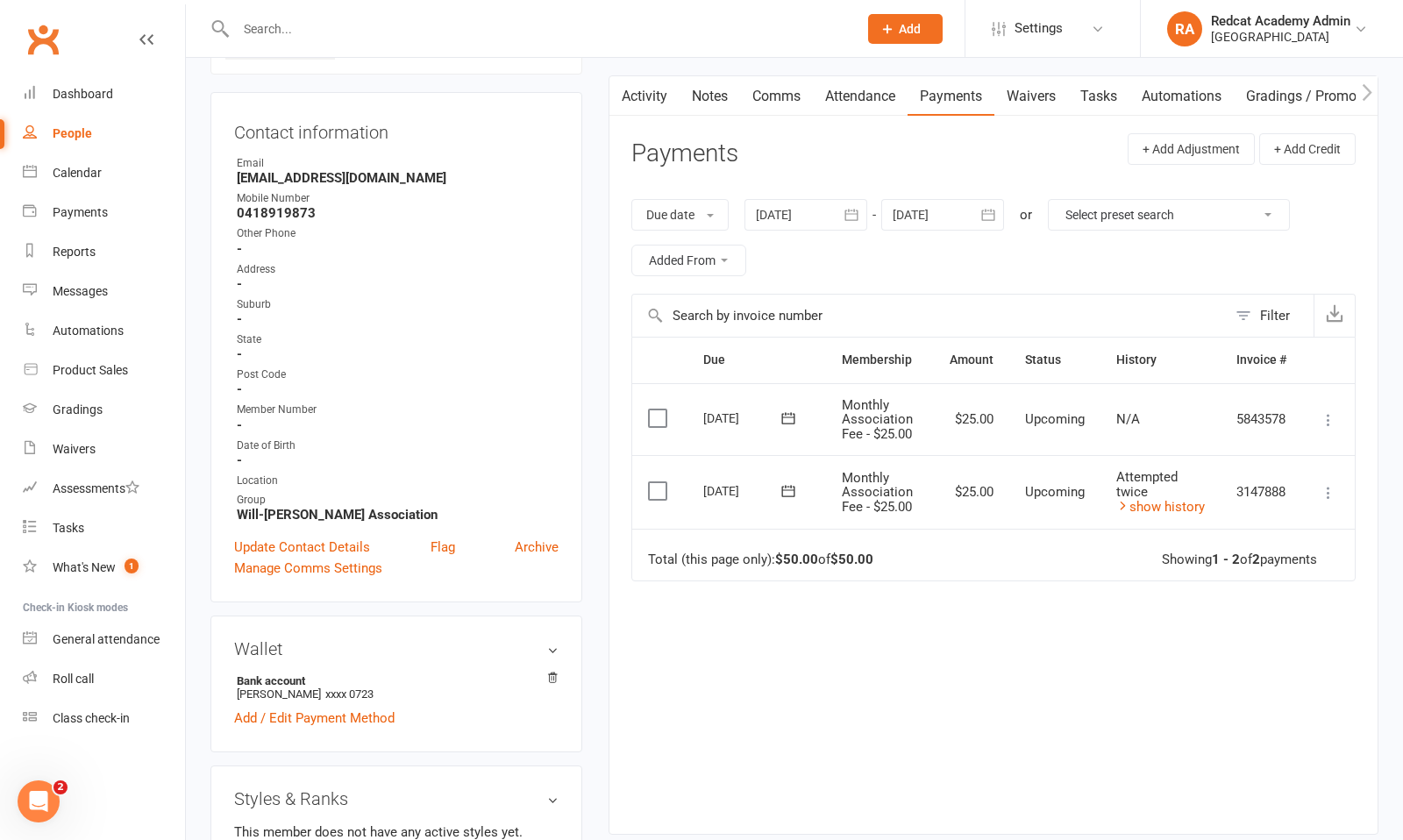
scroll to position [161, 0]
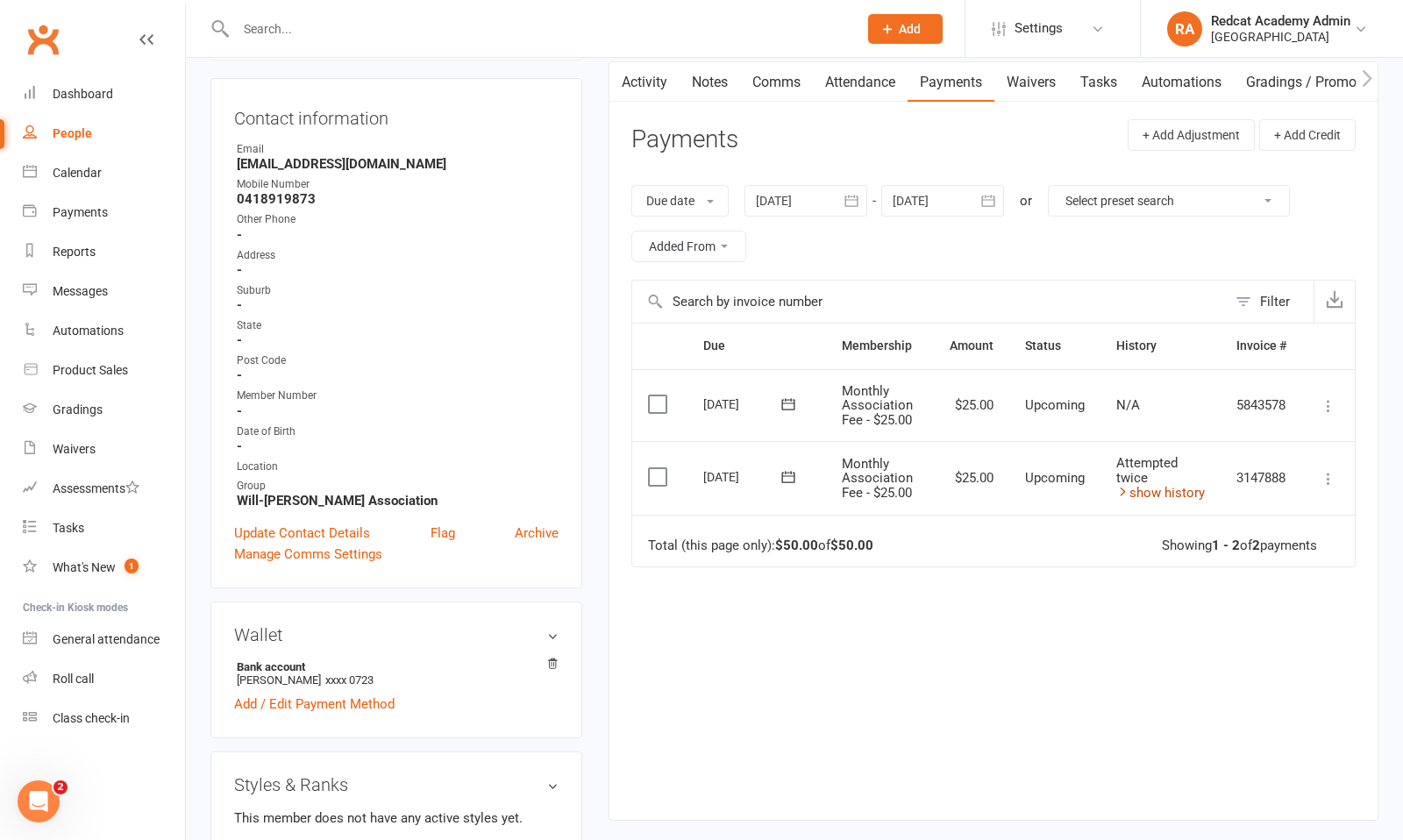
click at [1162, 493] on link "show history" at bounding box center [1161, 492] width 89 height 16
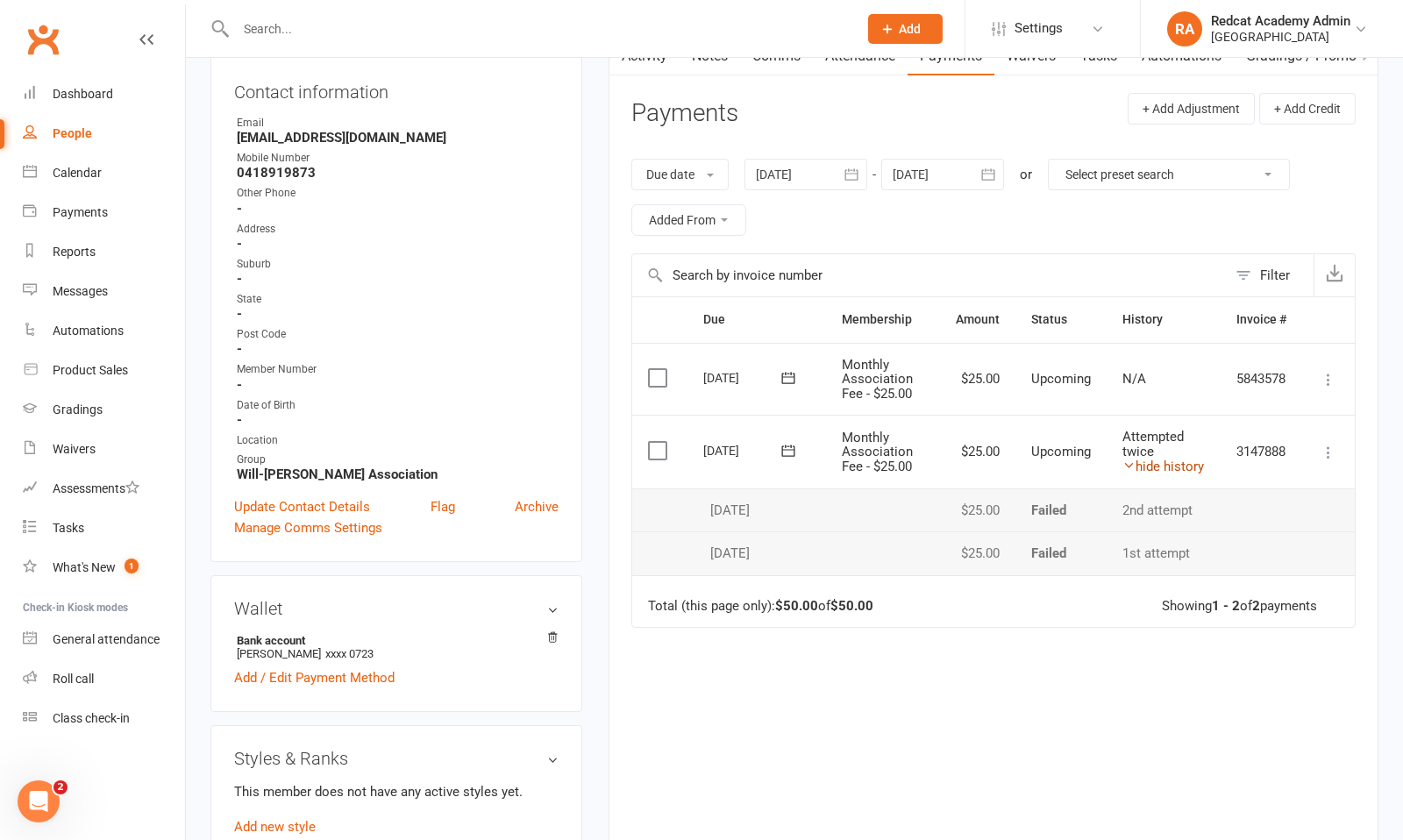
scroll to position [195, 0]
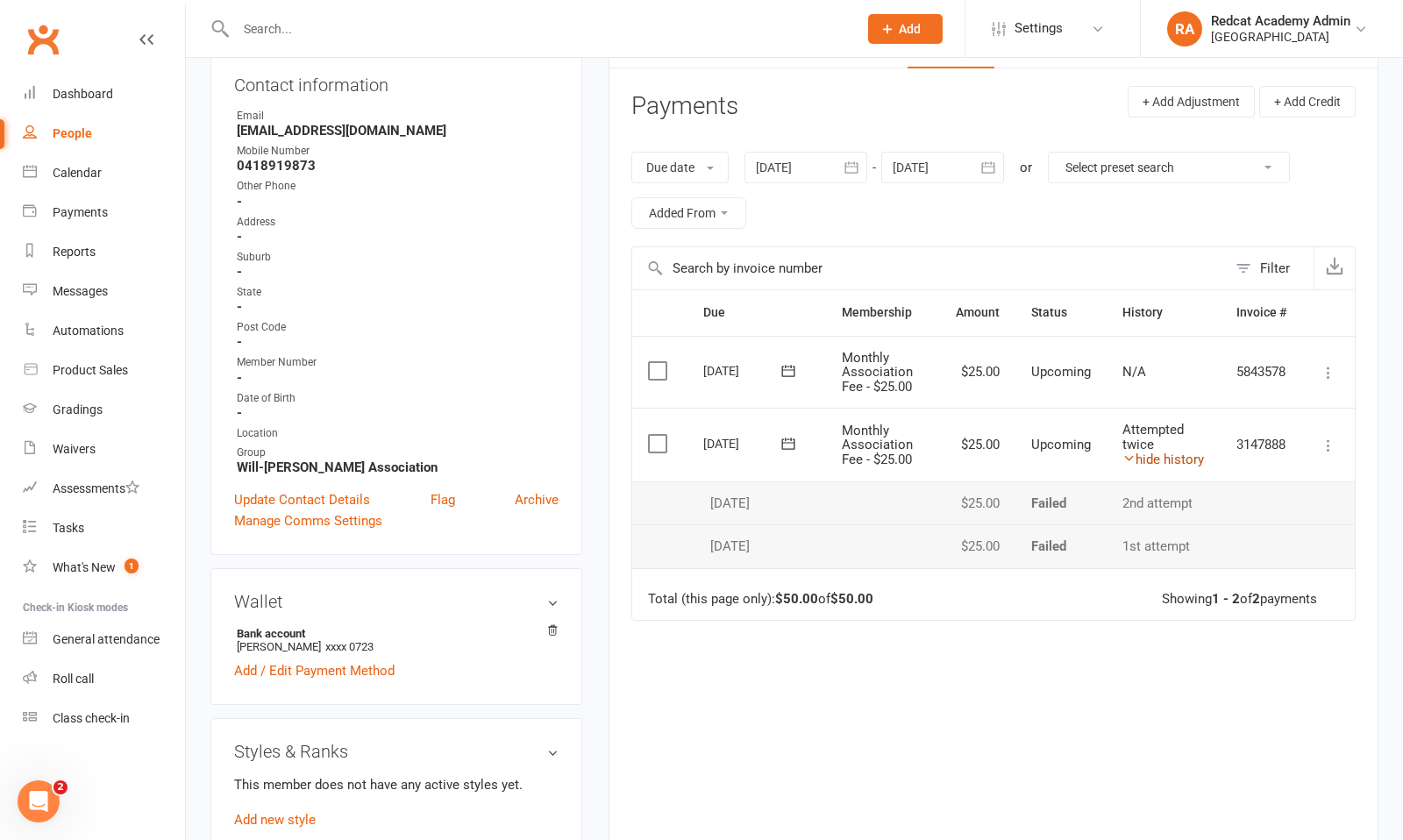
click at [1151, 457] on link "hide history" at bounding box center [1163, 459] width 81 height 16
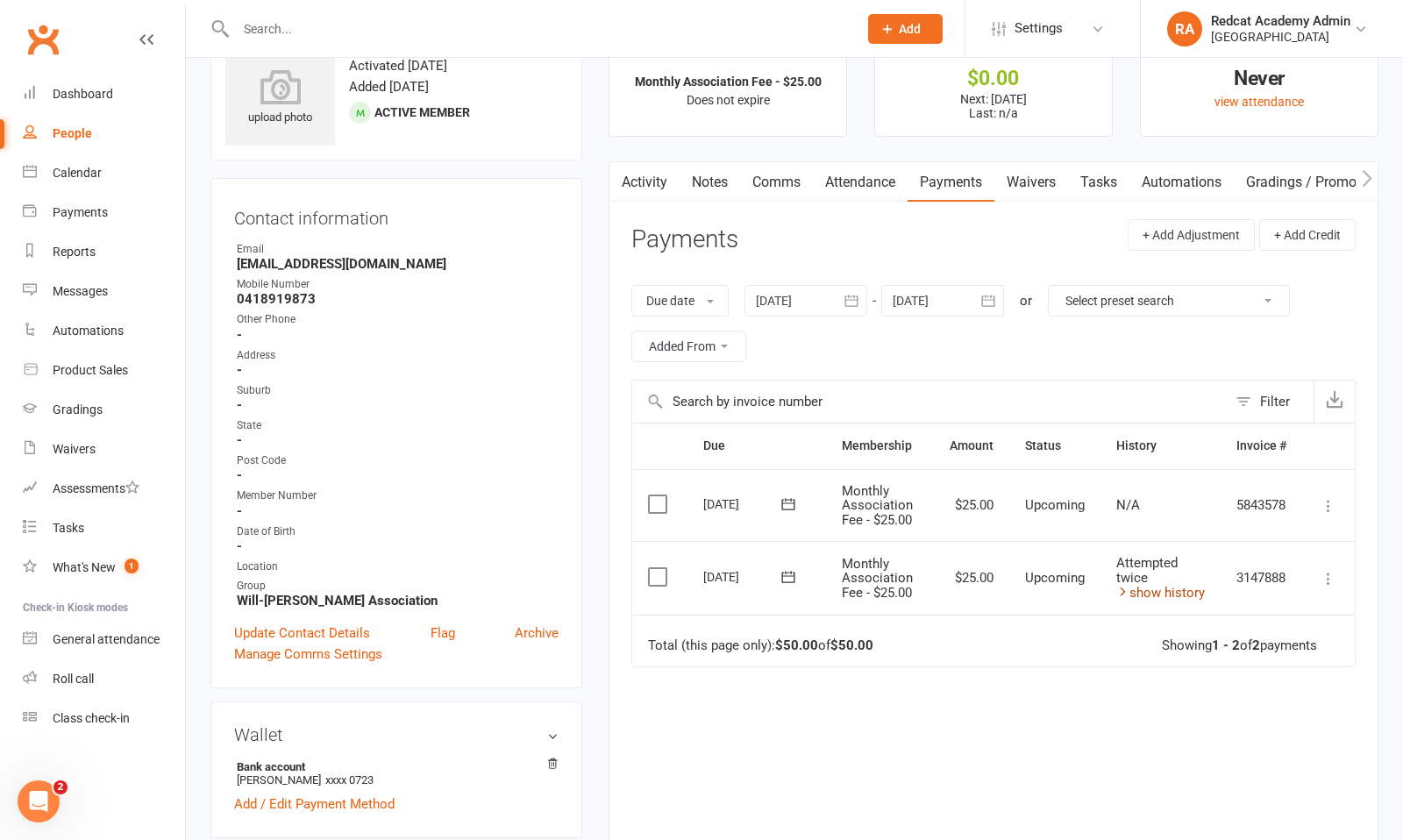
scroll to position [60, 0]
click at [993, 304] on icon "button" at bounding box center [988, 302] width 18 height 18
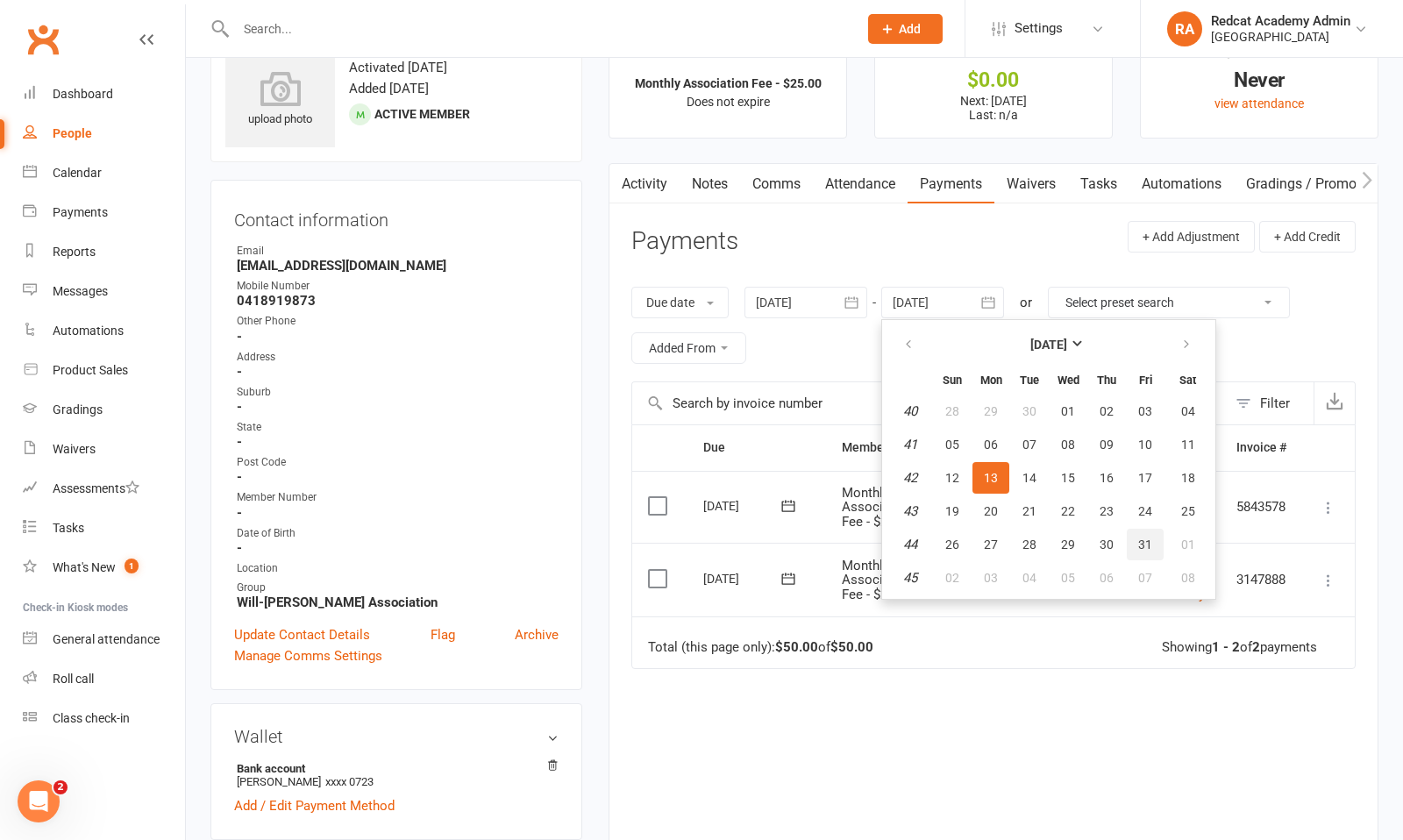
click at [1142, 538] on span "31" at bounding box center [1145, 545] width 14 height 14
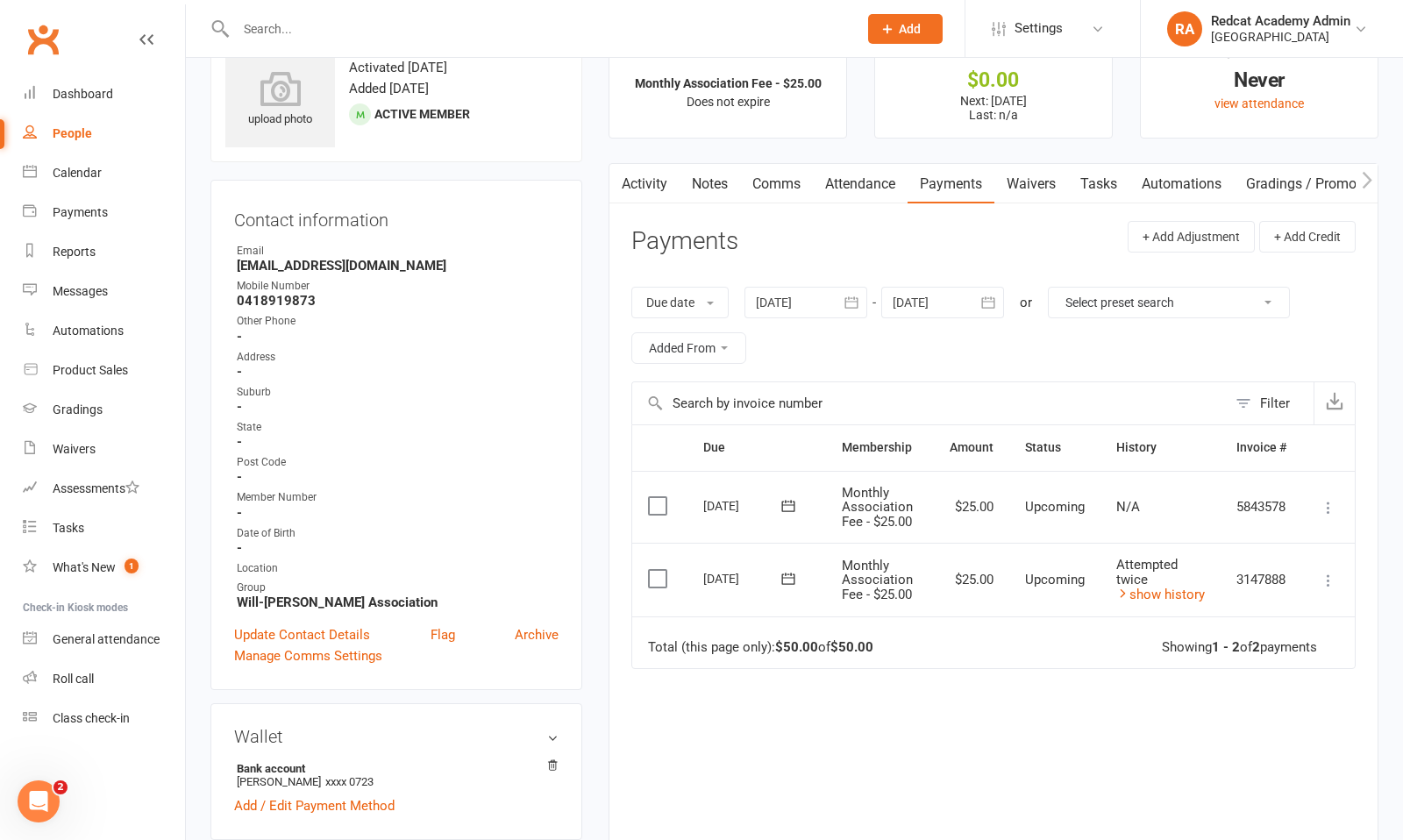
click at [990, 300] on icon "button" at bounding box center [988, 302] width 18 height 18
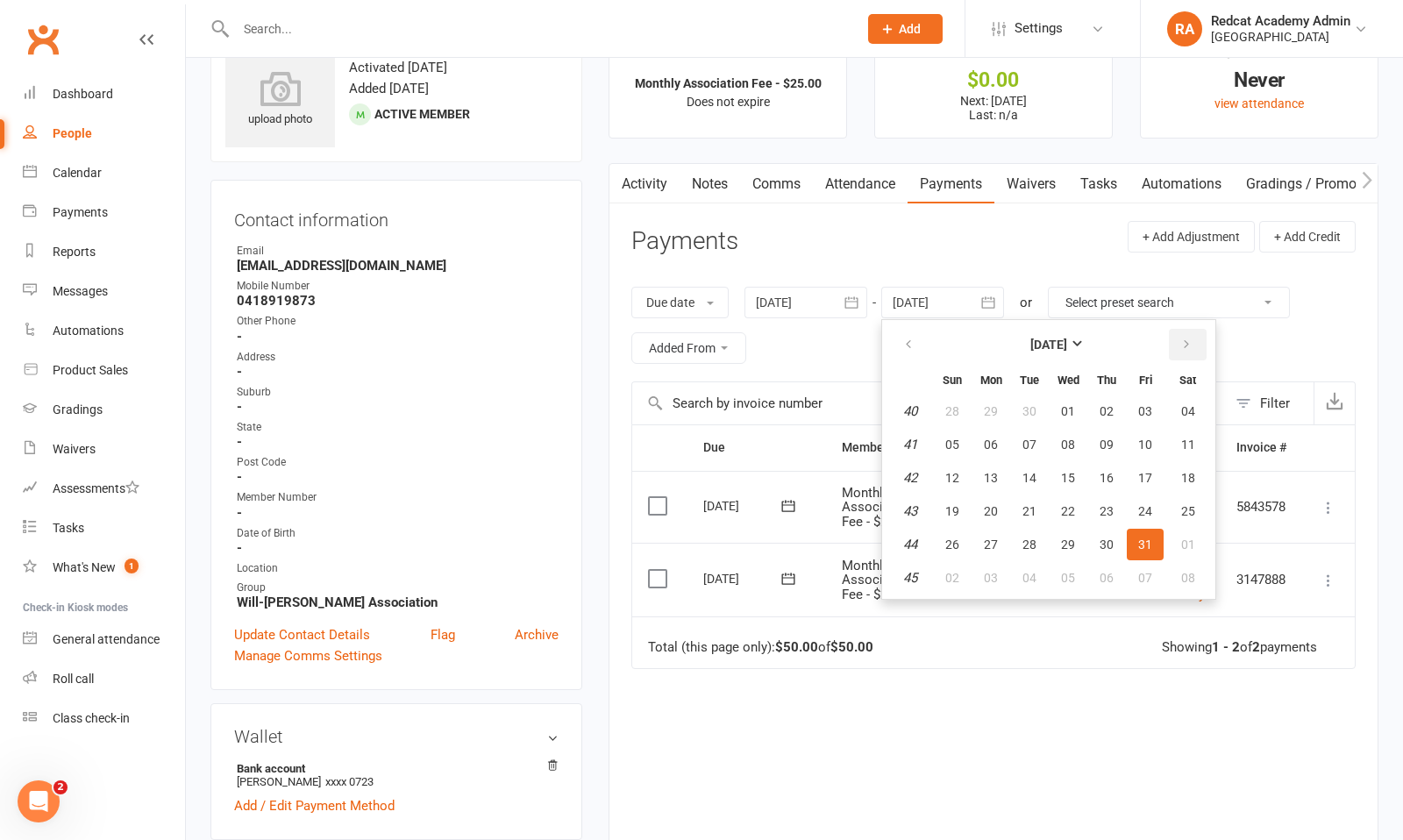
click at [1188, 333] on button "button" at bounding box center [1188, 344] width 38 height 31
click at [1144, 543] on span "28" at bounding box center [1145, 545] width 14 height 14
type input "[DATE]"
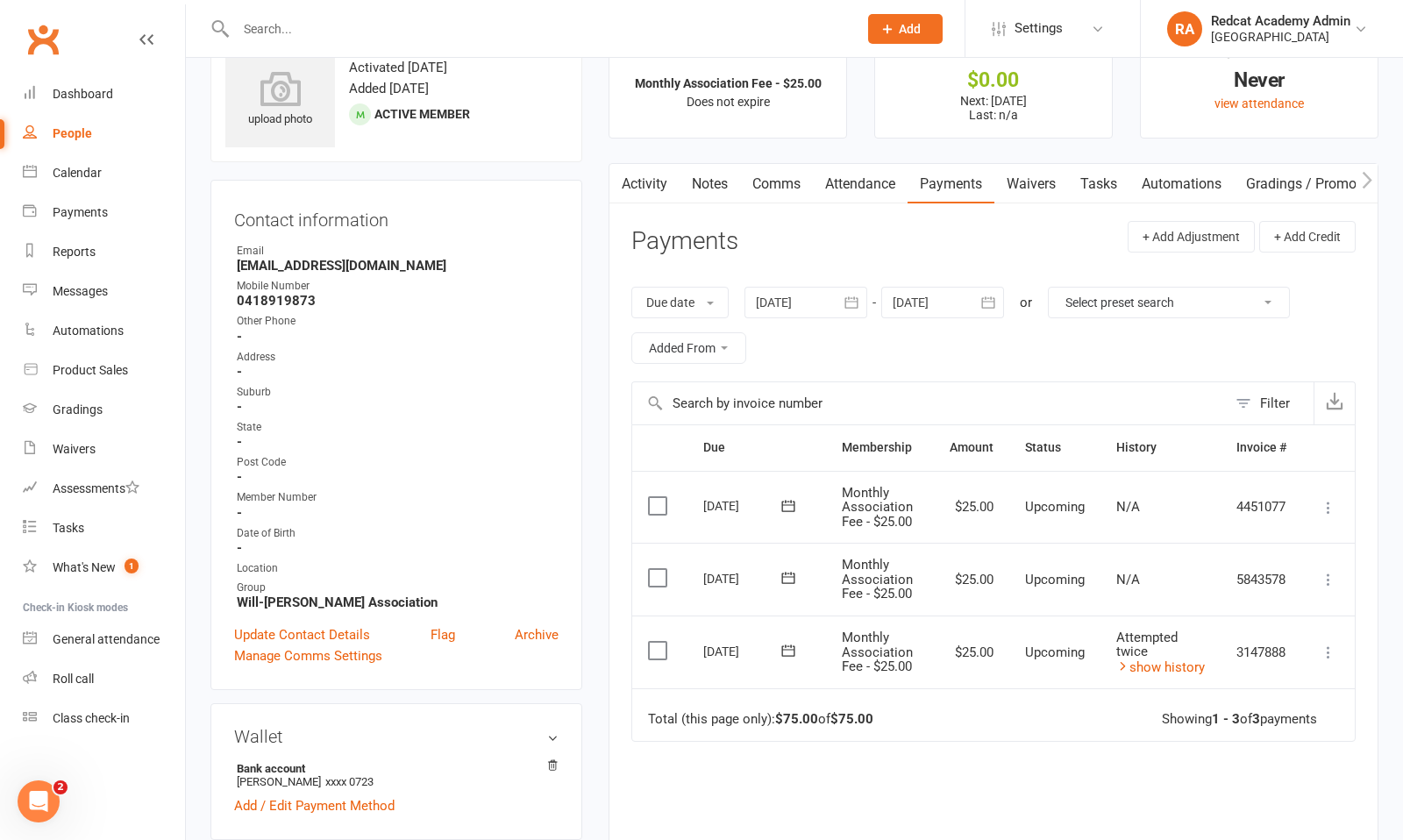
scroll to position [61, 0]
click at [1329, 647] on icon at bounding box center [1328, 652] width 18 height 18
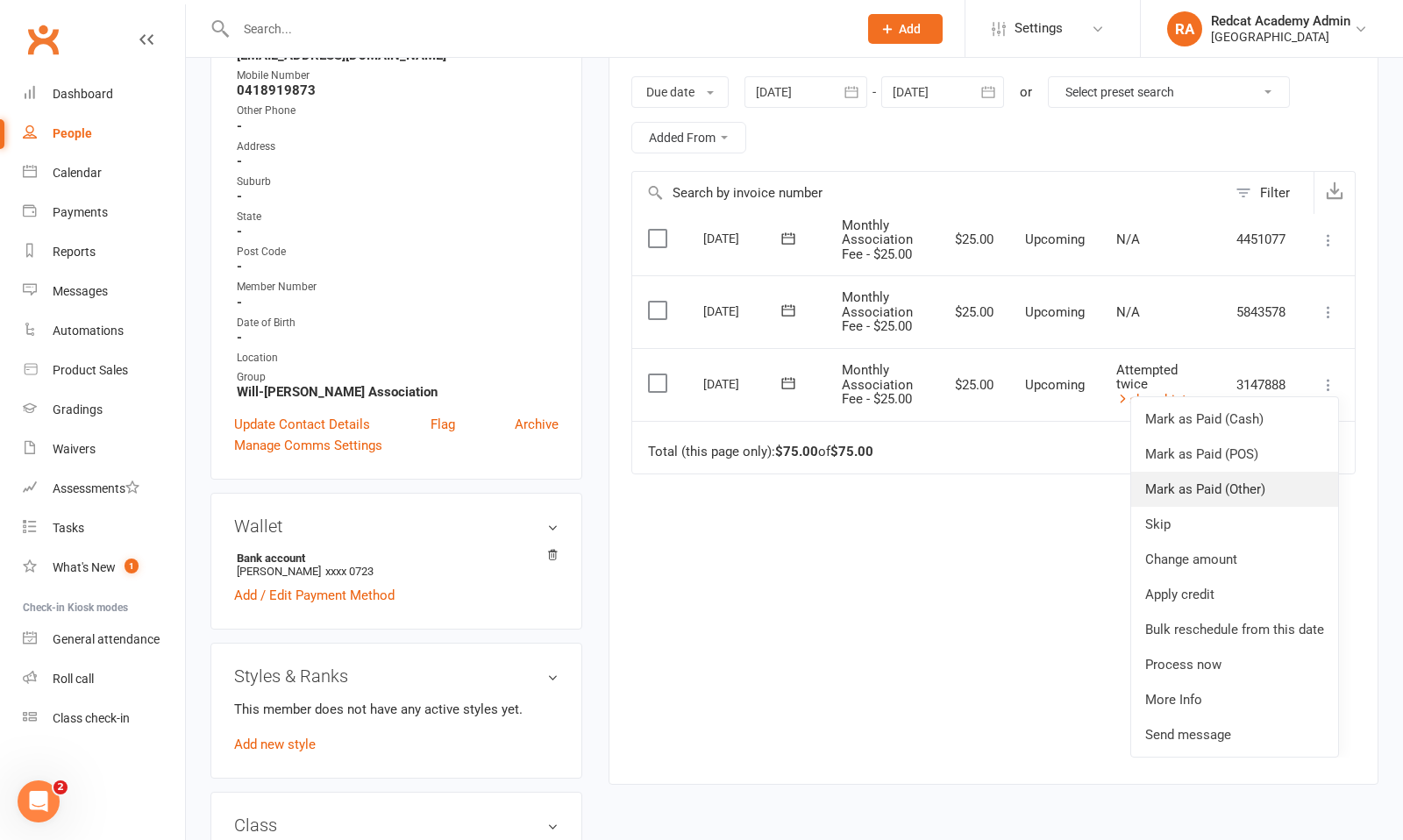
scroll to position [285, 0]
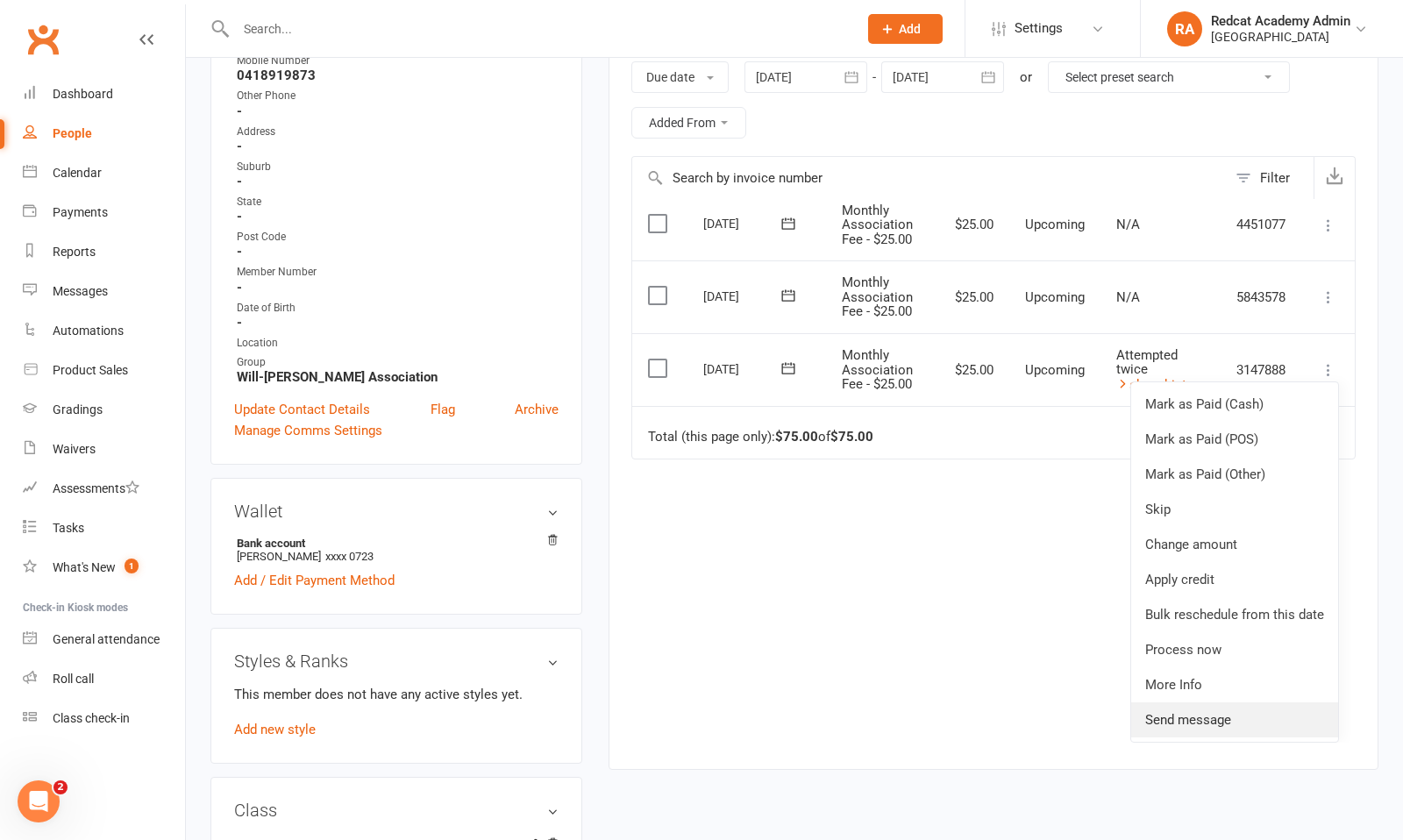
click at [1205, 715] on link "Send message" at bounding box center [1234, 720] width 207 height 35
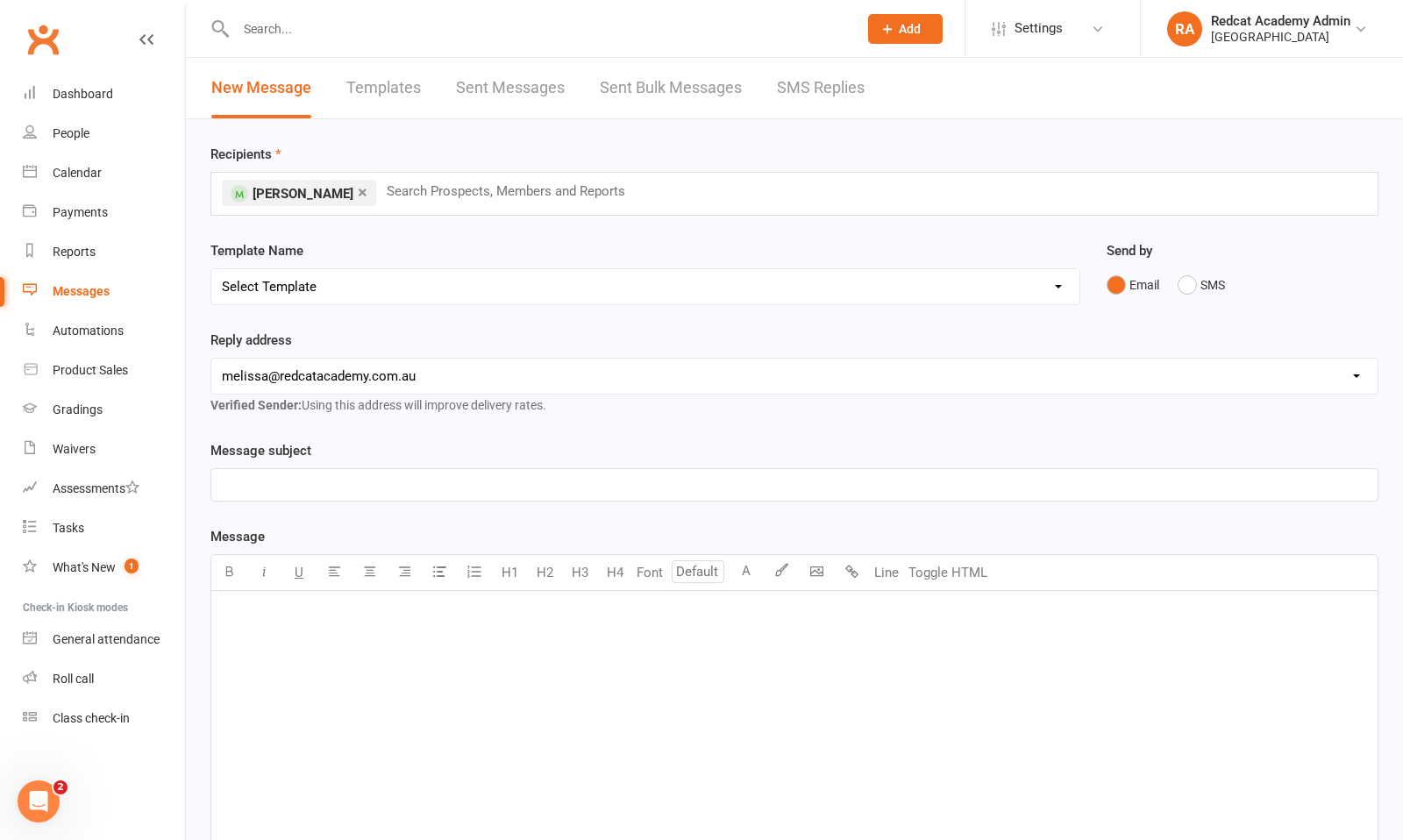
click at [436, 377] on select "[EMAIL_ADDRESS][DOMAIN_NAME] [PERSON_NAME][EMAIL_ADDRESS][DOMAIN_NAME] [PERSON_…" at bounding box center [794, 376] width 1166 height 35
select select "4"
click at [211, 359] on select "[EMAIL_ADDRESS][DOMAIN_NAME] [PERSON_NAME][EMAIL_ADDRESS][DOMAIN_NAME] [PERSON_…" at bounding box center [794, 376] width 1166 height 35
click at [295, 489] on p "﻿" at bounding box center [794, 485] width 1145 height 21
click at [330, 634] on div "﻿" at bounding box center [794, 723] width 1166 height 263
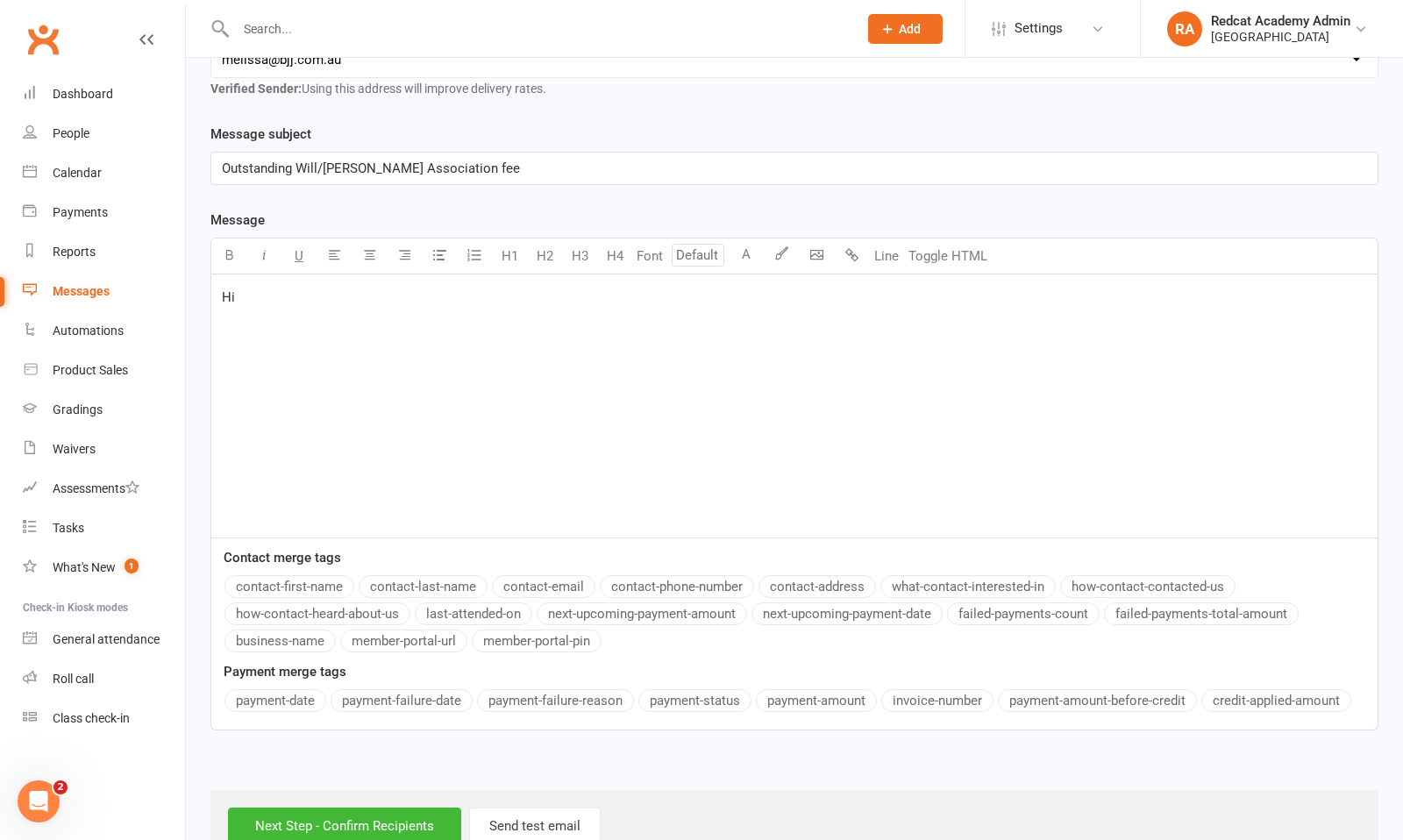
scroll to position [364, 0]
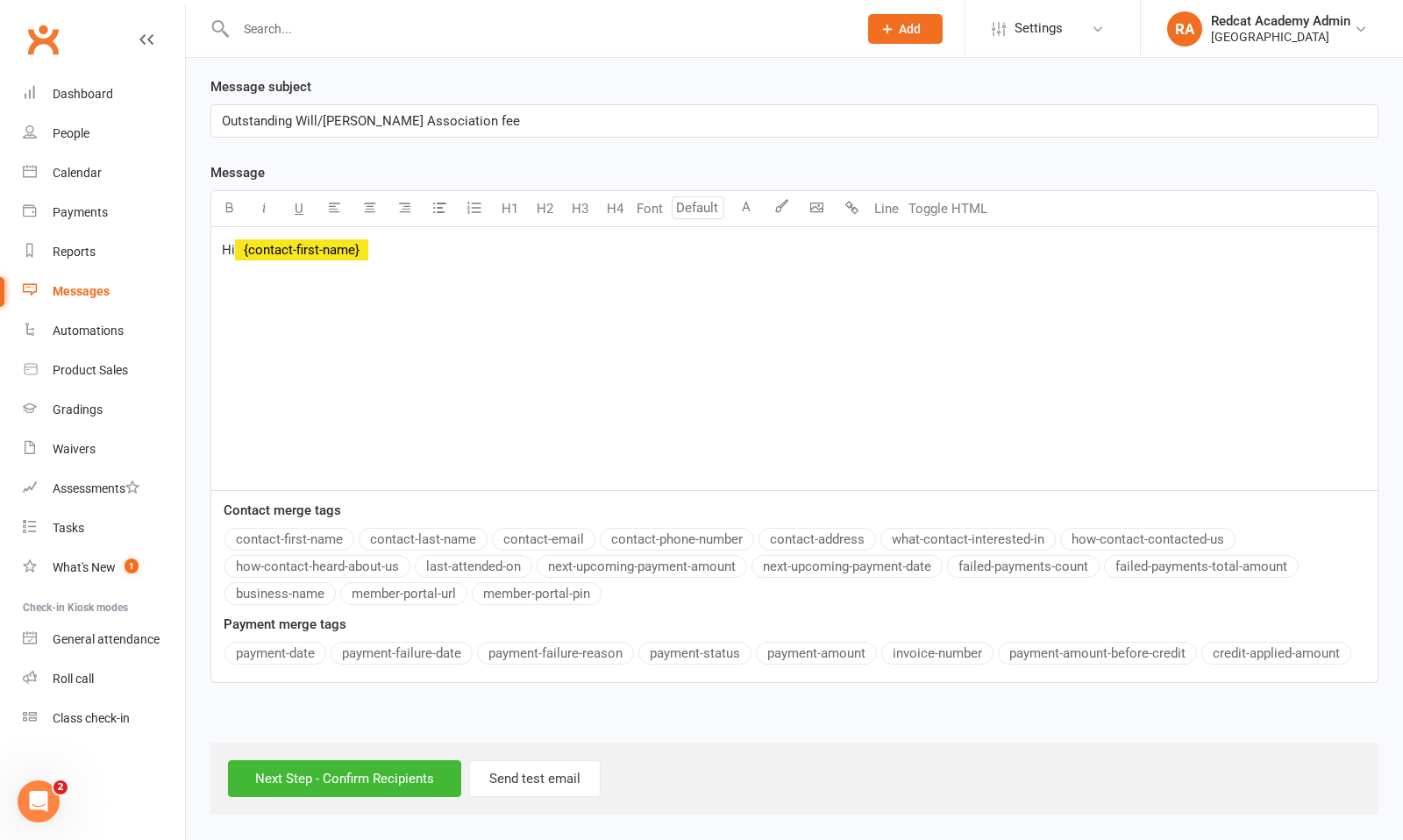
click at [287, 538] on button "contact-first-name" at bounding box center [289, 539] width 130 height 23
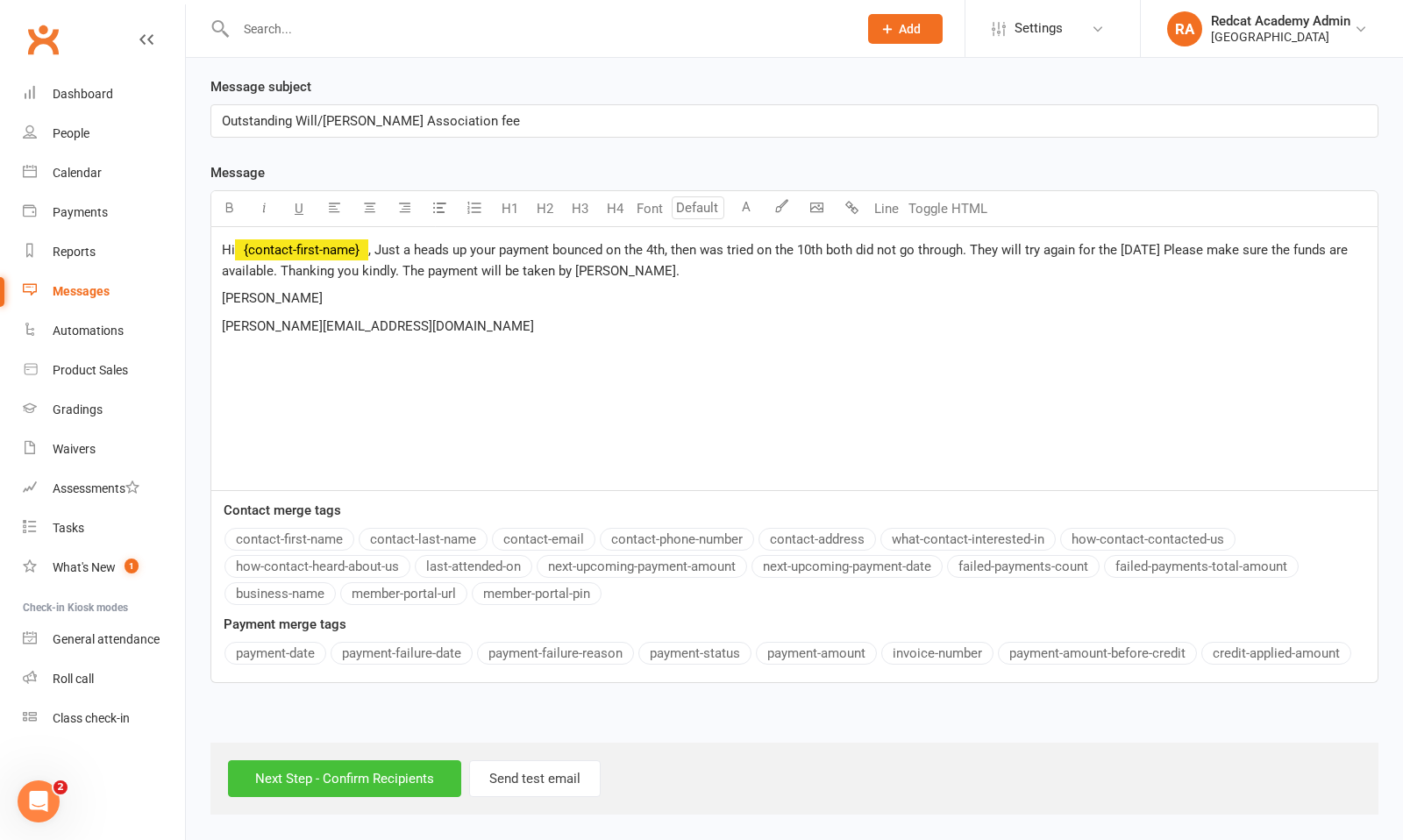
click at [408, 777] on input "Next Step - Confirm Recipients" at bounding box center [345, 778] width 233 height 37
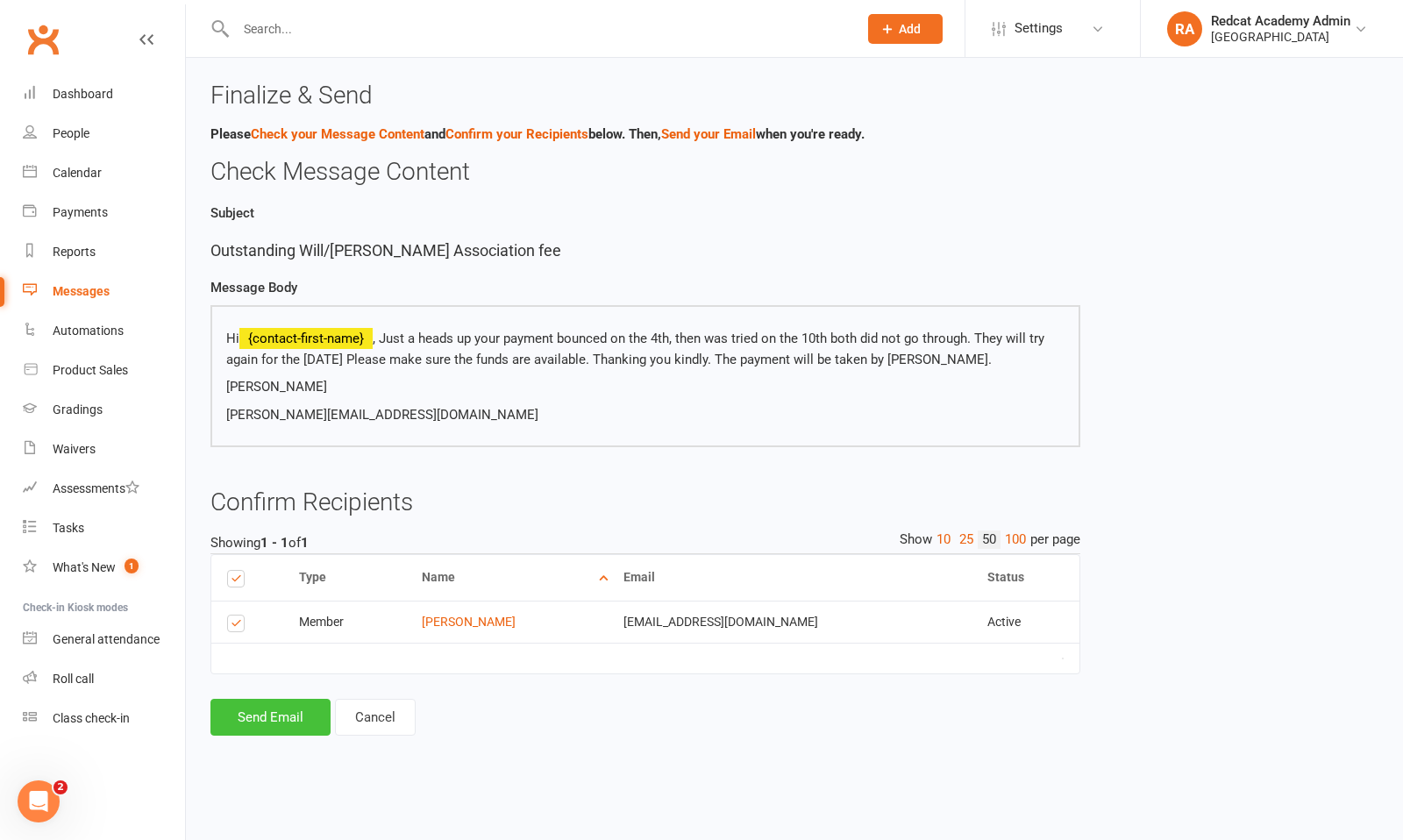
click at [258, 727] on button "Send Email" at bounding box center [270, 717] width 120 height 37
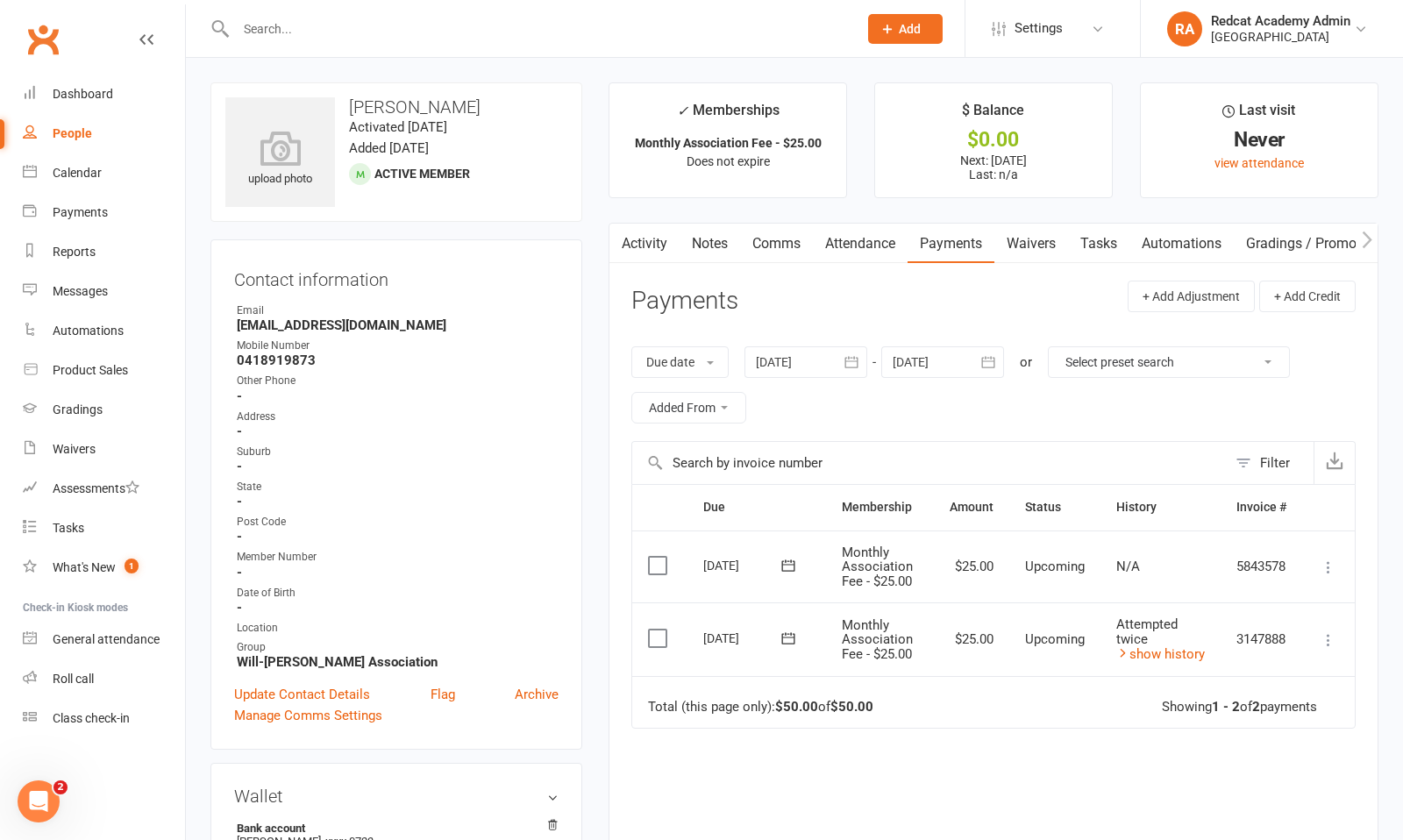
click at [282, 33] on input "text" at bounding box center [537, 29] width 615 height 25
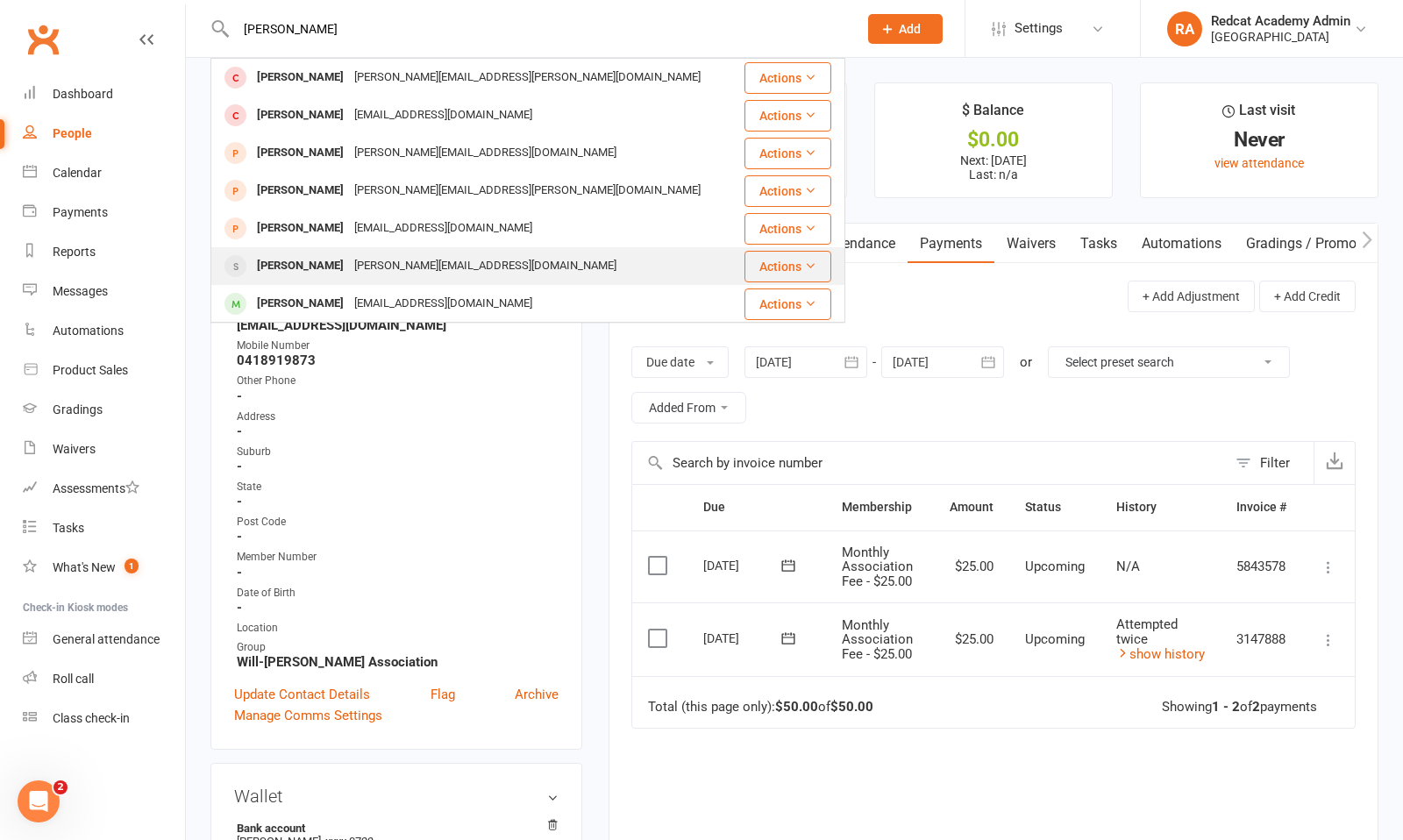
scroll to position [23, 0]
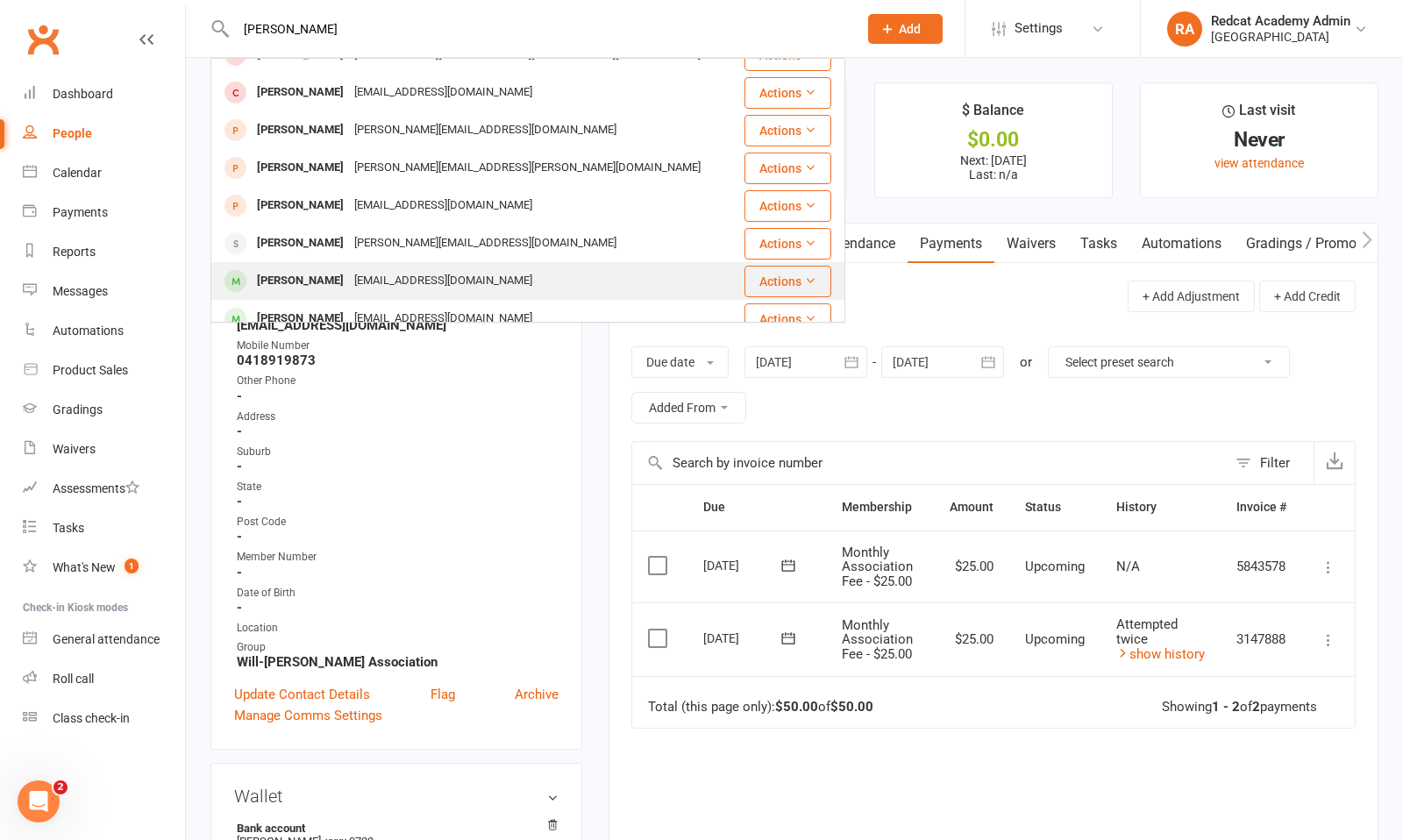
type input "[PERSON_NAME]"
click at [385, 276] on div "[EMAIL_ADDRESS][DOMAIN_NAME]" at bounding box center [442, 280] width 189 height 26
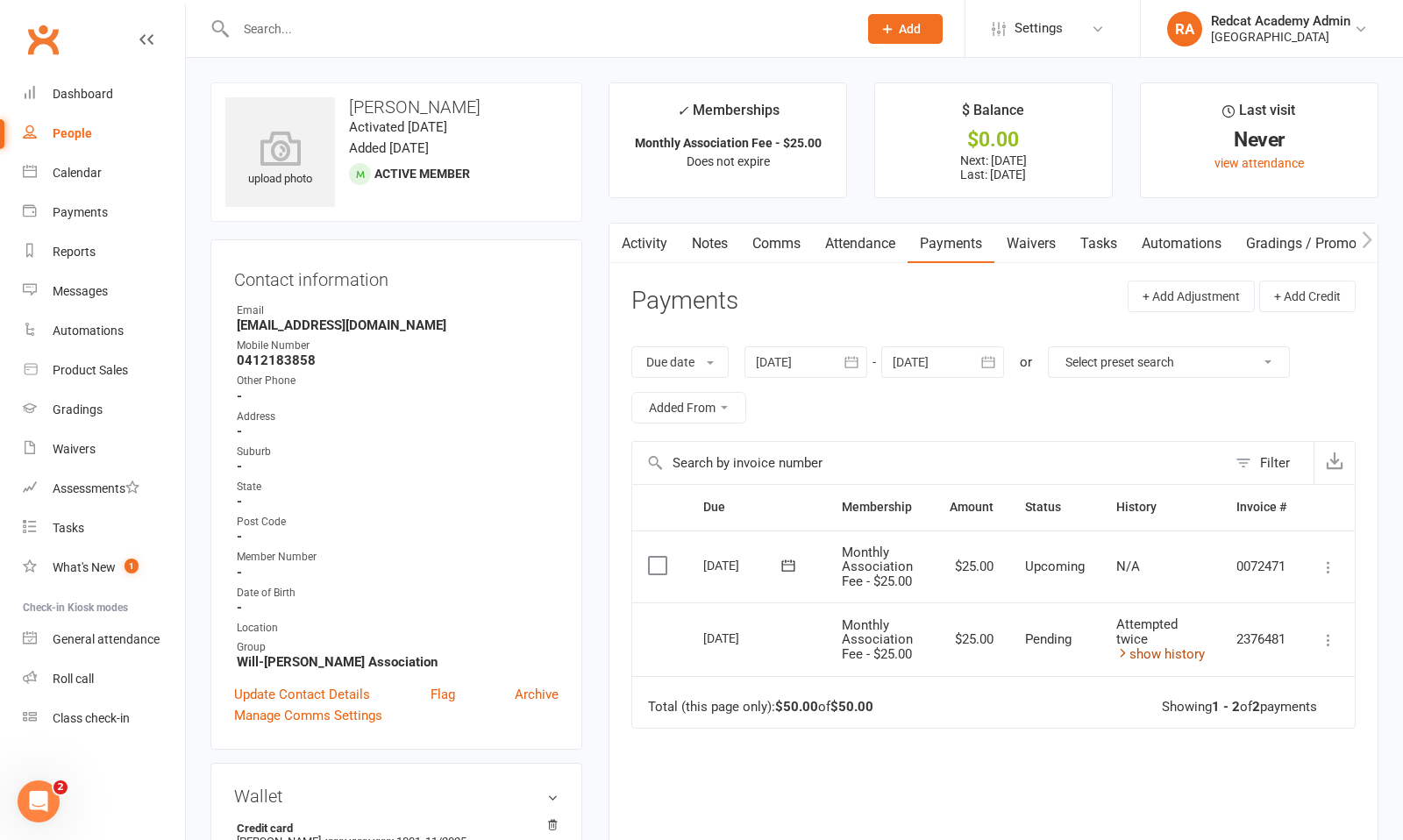
click at [1153, 657] on link "show history" at bounding box center [1161, 653] width 89 height 16
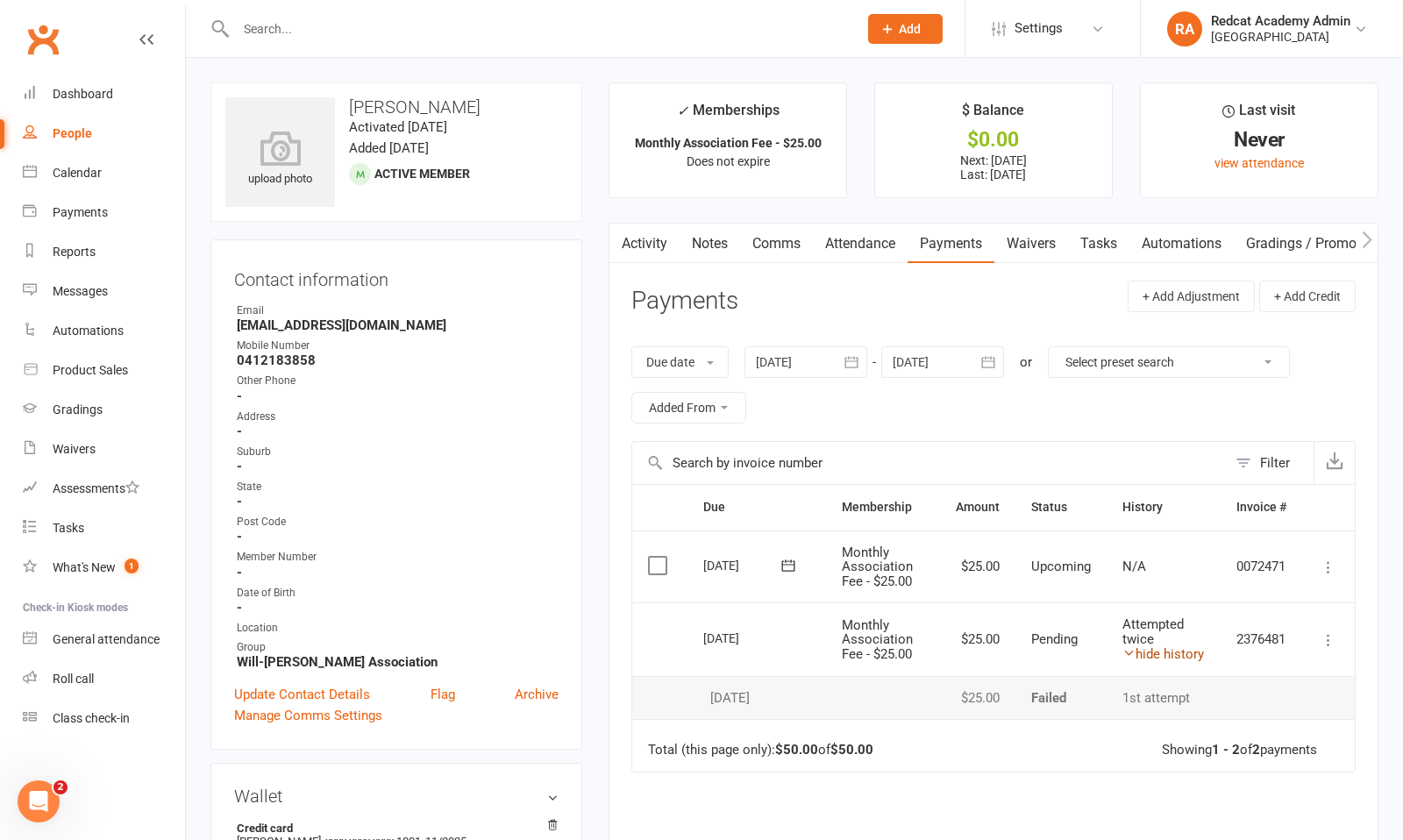
click at [1153, 656] on link "hide history" at bounding box center [1163, 653] width 81 height 16
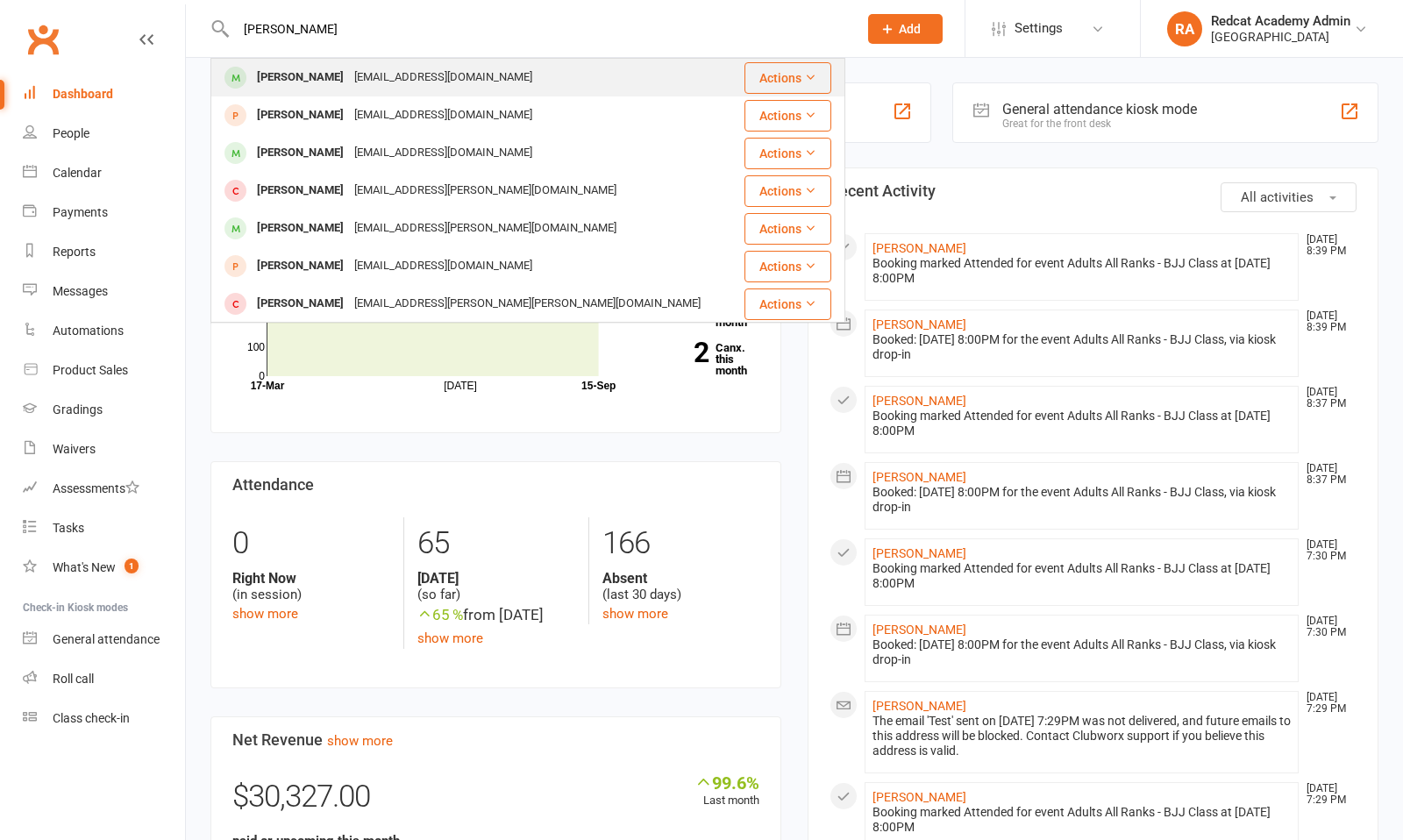
type input "[PERSON_NAME]"
click at [336, 83] on div "[PERSON_NAME]" at bounding box center [300, 78] width 98 height 26
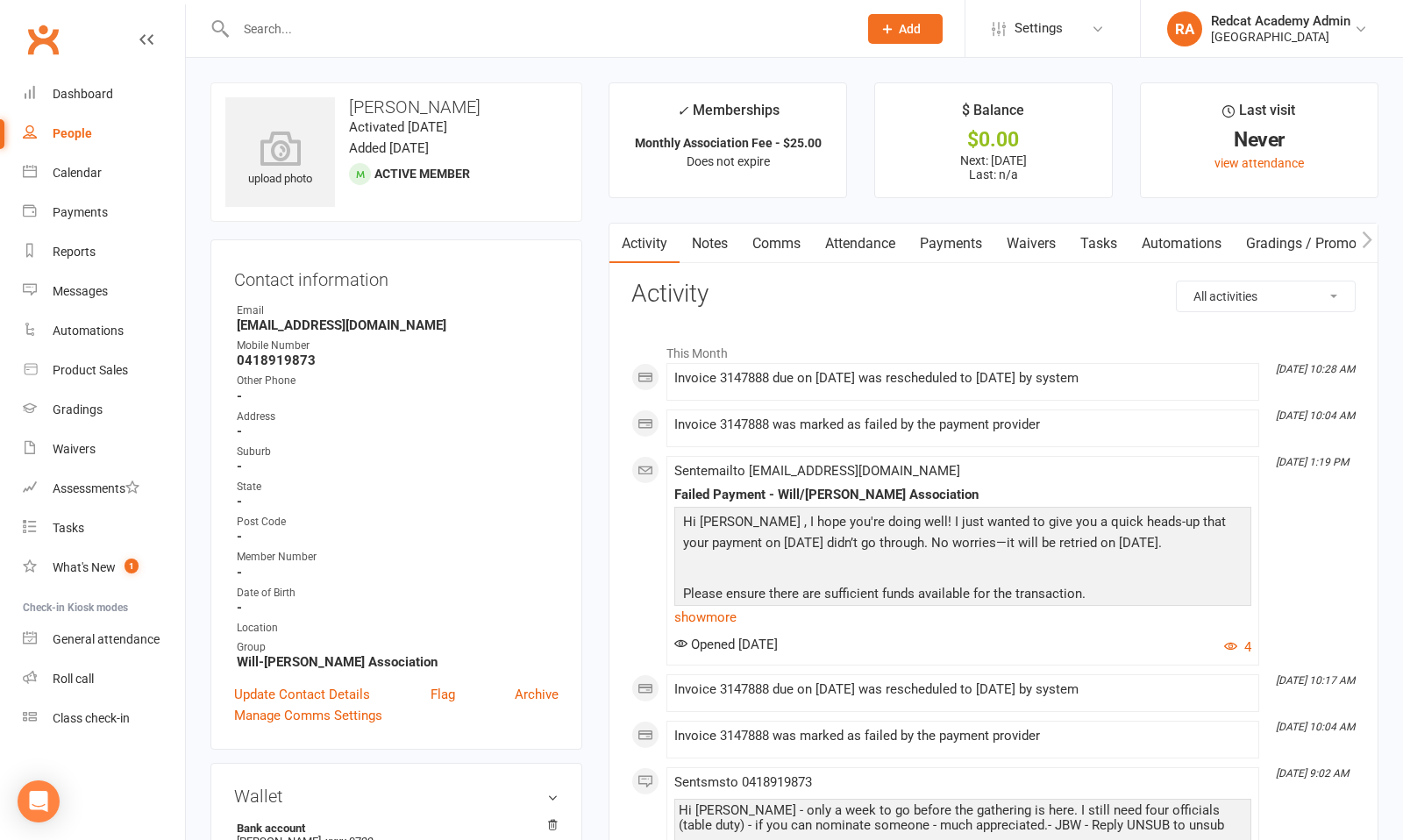
click at [952, 240] on link "Payments" at bounding box center [951, 243] width 87 height 41
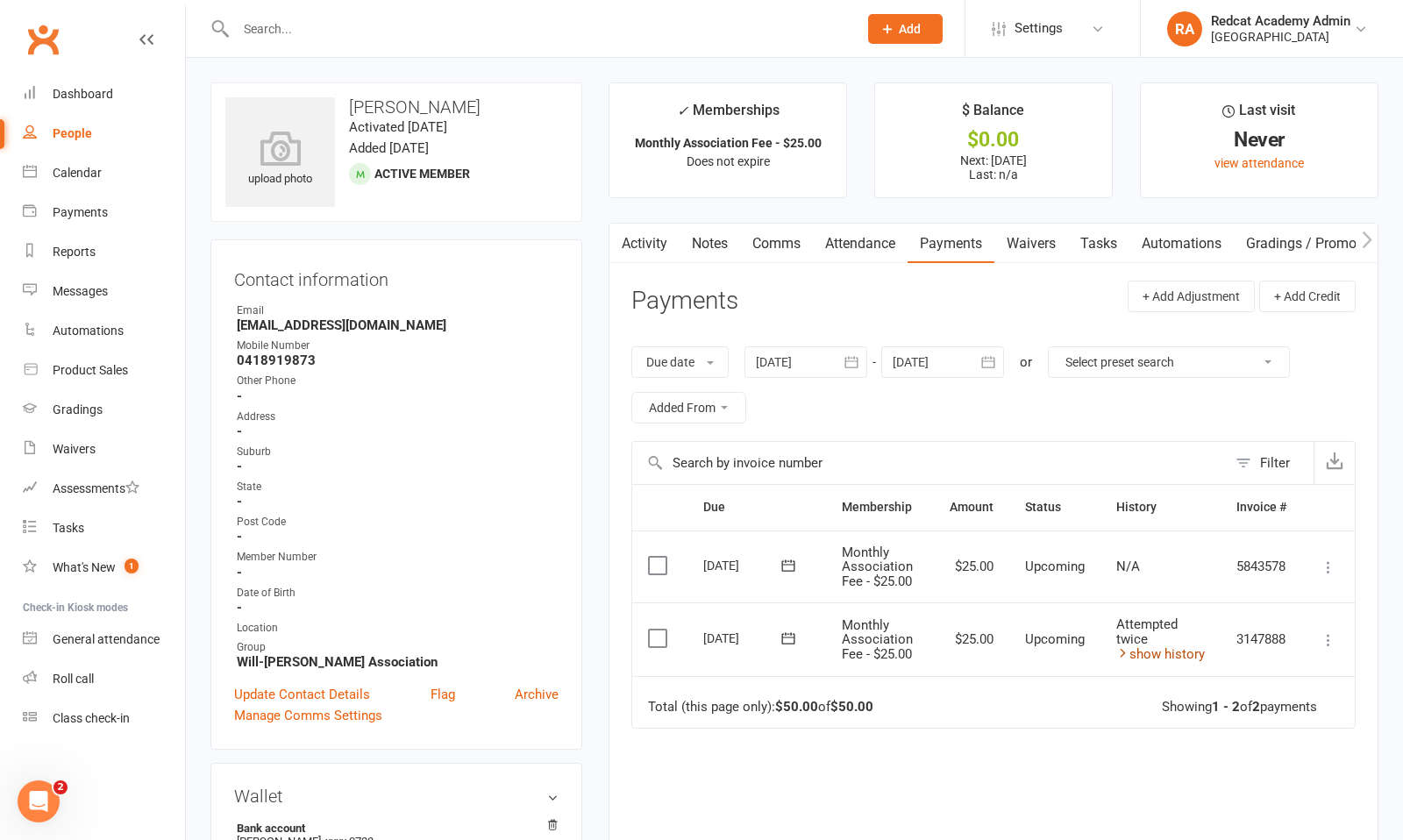
click at [1159, 651] on link "show history" at bounding box center [1161, 653] width 89 height 16
